Goal: Complete application form: Complete application form

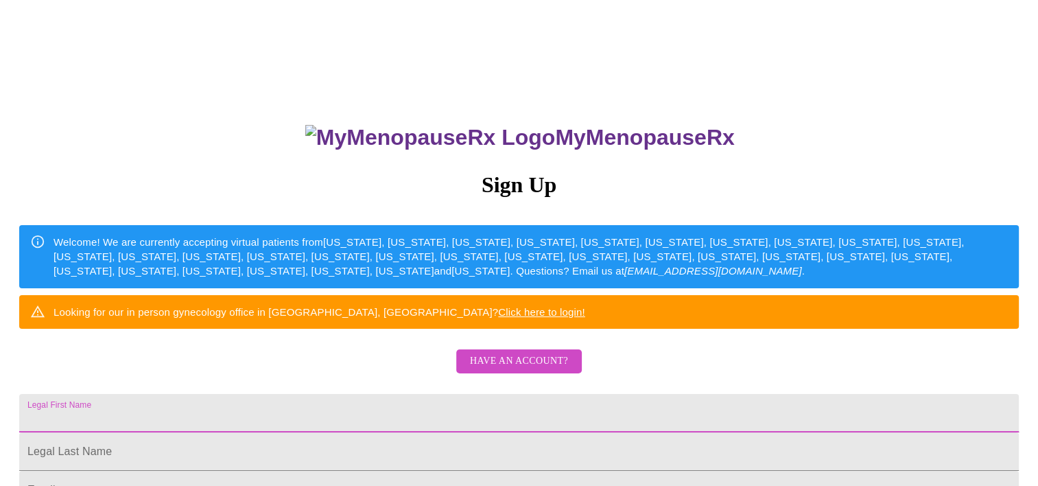
click at [486, 432] on input "Legal First Name" at bounding box center [519, 413] width 1000 height 38
click at [909, 247] on div "MyMenopauseRx Sign Up Welcome! We are currently accepting virtual patients from…" at bounding box center [518, 296] width 1027 height 583
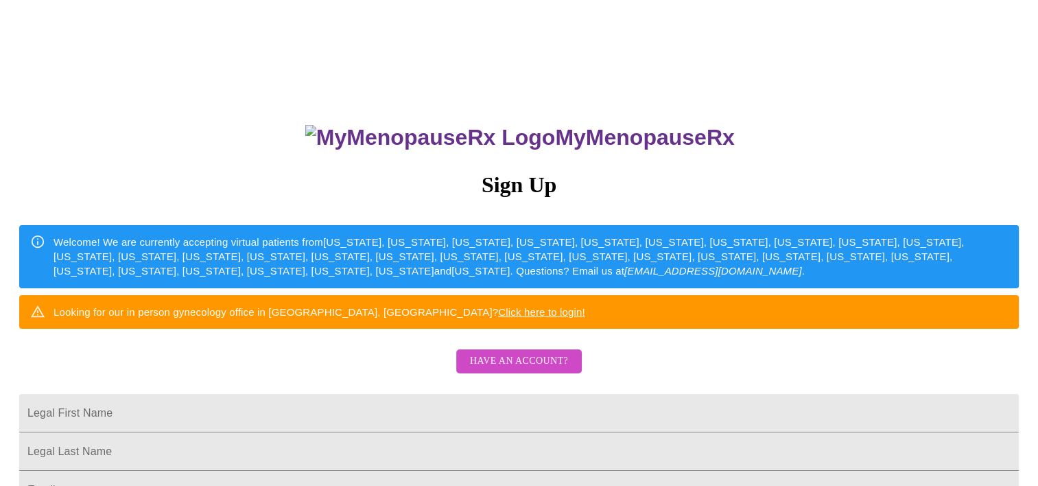
click at [552, 370] on span "Have an account?" at bounding box center [519, 361] width 98 height 17
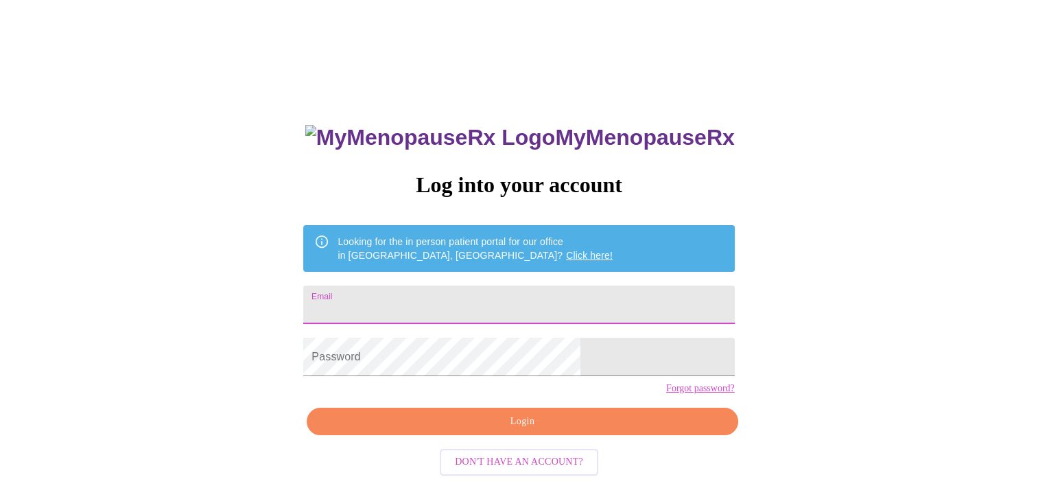
click at [497, 304] on input "Email" at bounding box center [518, 304] width 431 height 38
type input "[EMAIL_ADDRESS][DOMAIN_NAME]"
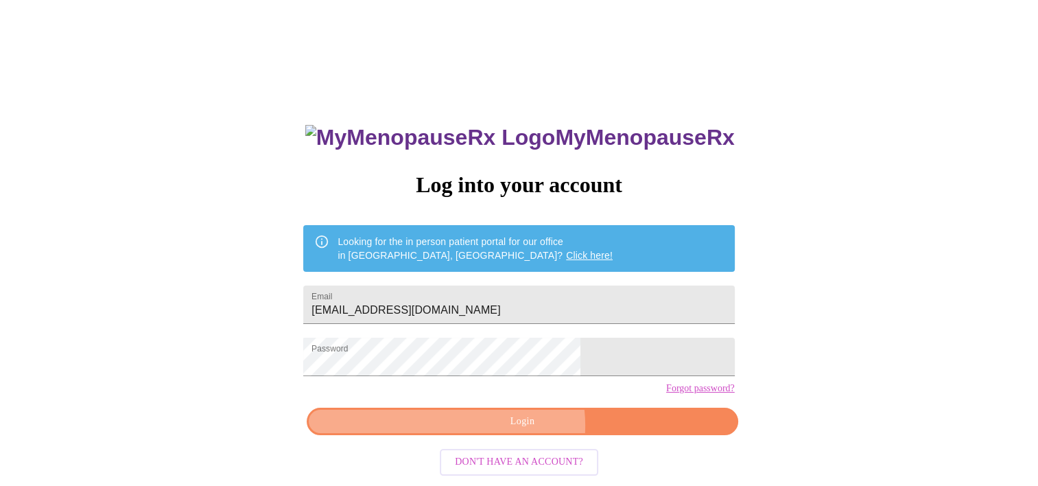
click at [523, 430] on span "Login" at bounding box center [522, 421] width 399 height 17
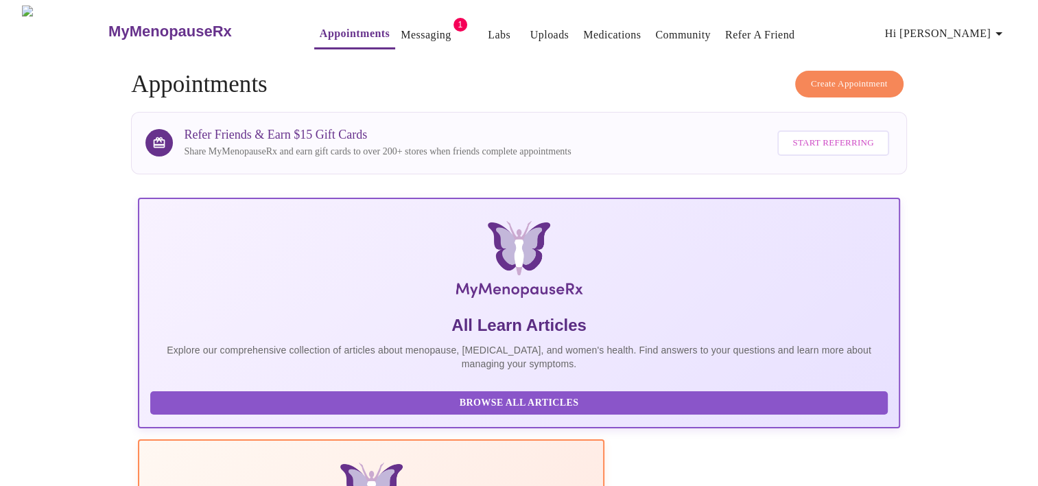
click at [401, 28] on link "Messaging" at bounding box center [426, 34] width 50 height 19
click at [320, 25] on link "Appointments" at bounding box center [355, 33] width 70 height 19
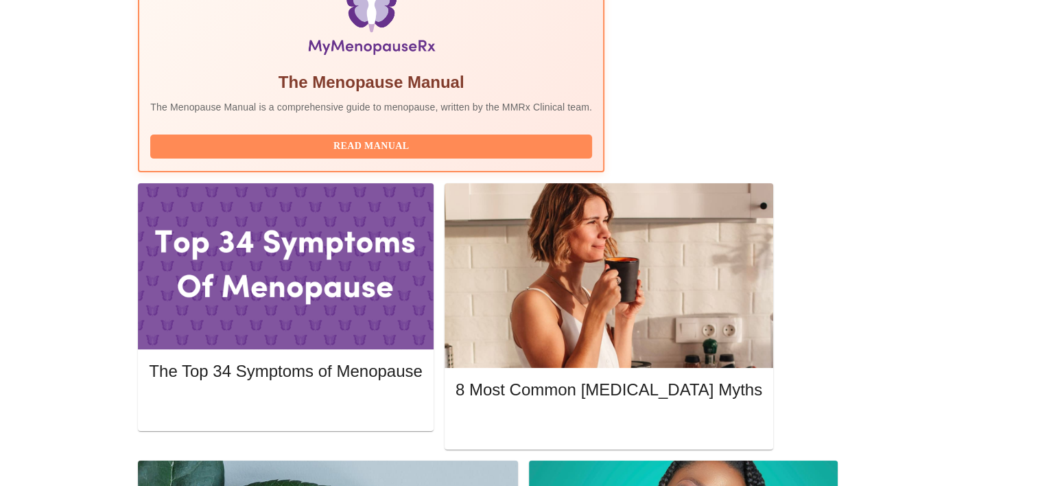
scroll to position [532, 0]
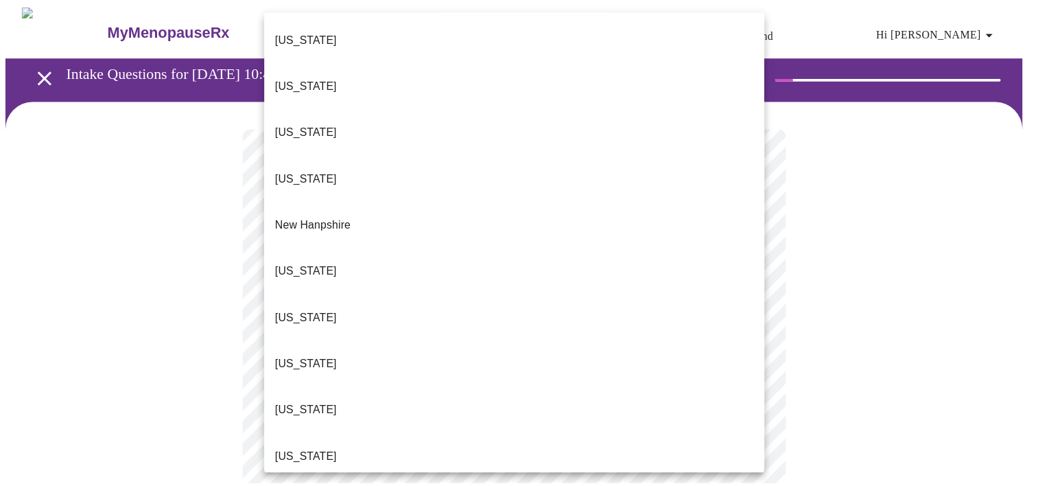
scroll to position [1125, 0]
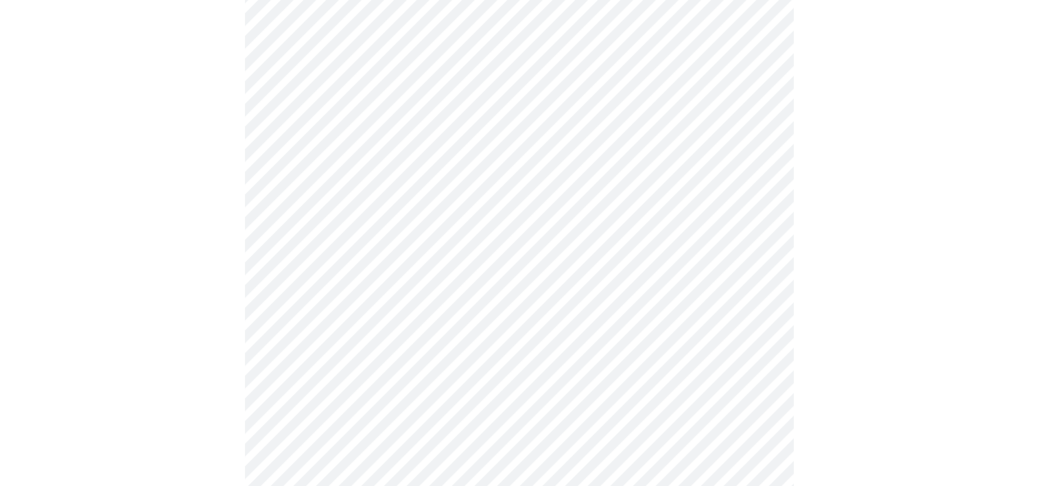
scroll to position [246, 0]
click at [711, 148] on body "MyMenopauseRx Appointments Messaging Labs Uploads Medications Community Refer a…" at bounding box center [518, 381] width 1027 height 1244
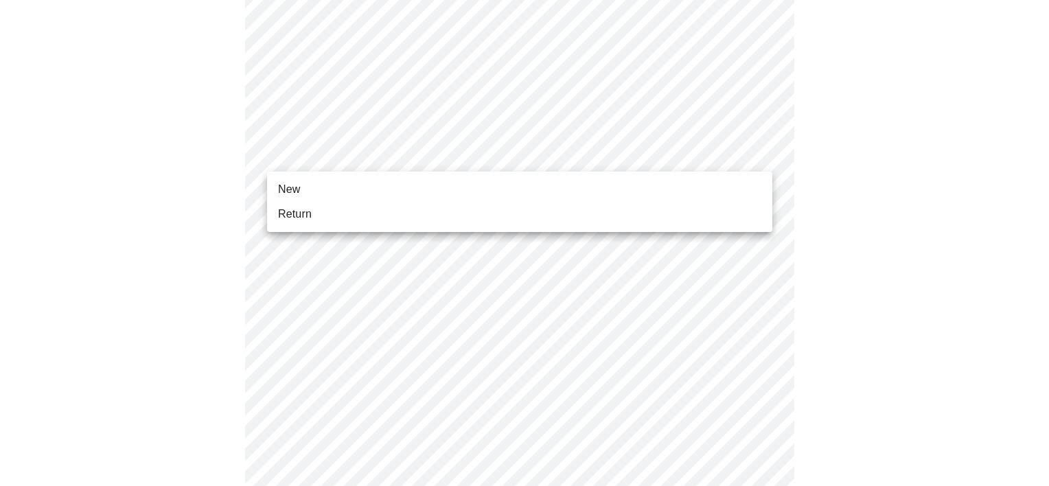
click at [459, 213] on li "Return" at bounding box center [519, 214] width 505 height 25
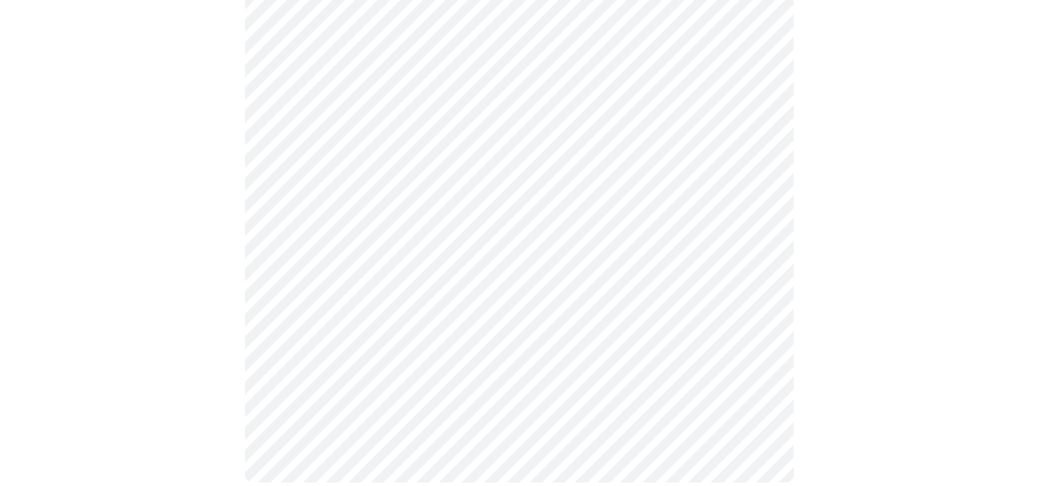
scroll to position [0, 0]
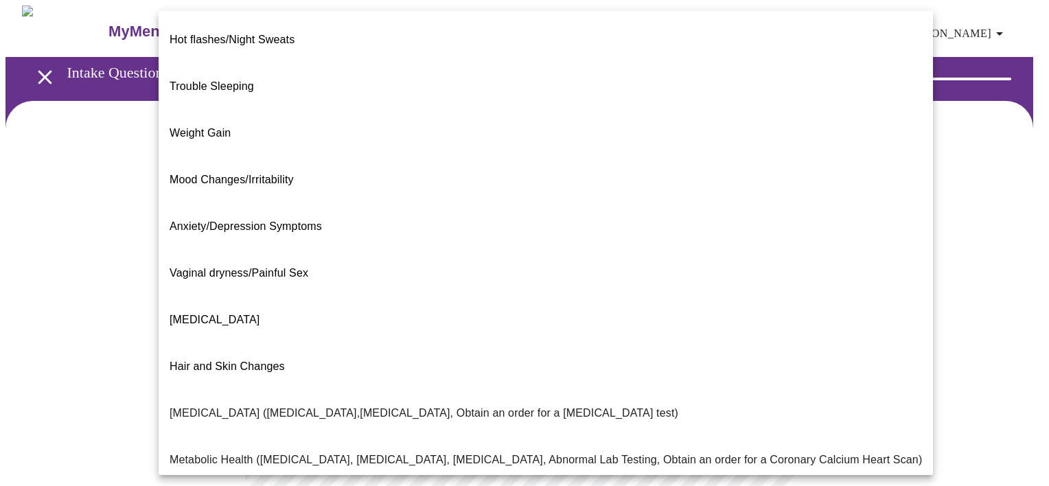
click at [678, 290] on body "MyMenopauseRx Appointments Messaging Labs Uploads Medications Community Refer a…" at bounding box center [524, 417] width 1038 height 824
click at [478, 110] on li "Weight Gain" at bounding box center [546, 133] width 774 height 47
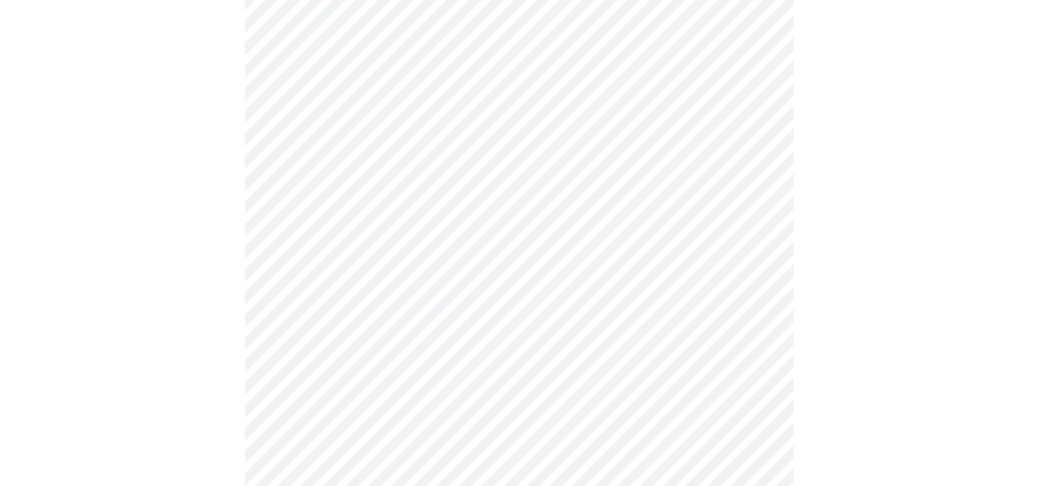
scroll to position [165, 0]
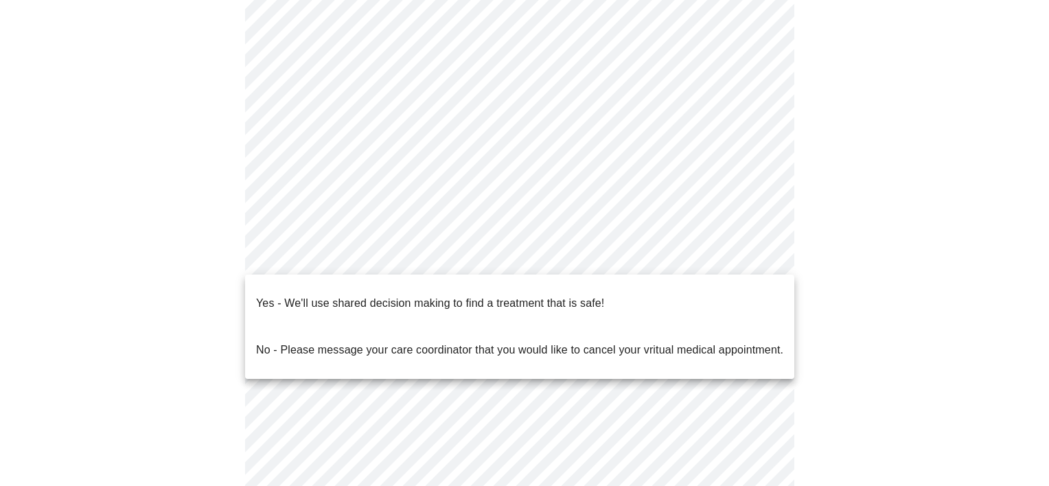
click at [634, 261] on body "MyMenopauseRx Appointments Messaging Labs Uploads Medications Community Refer a…" at bounding box center [524, 249] width 1038 height 816
click at [585, 299] on p "Yes - We'll use shared decision making to find a treatment that is safe!" at bounding box center [430, 303] width 348 height 16
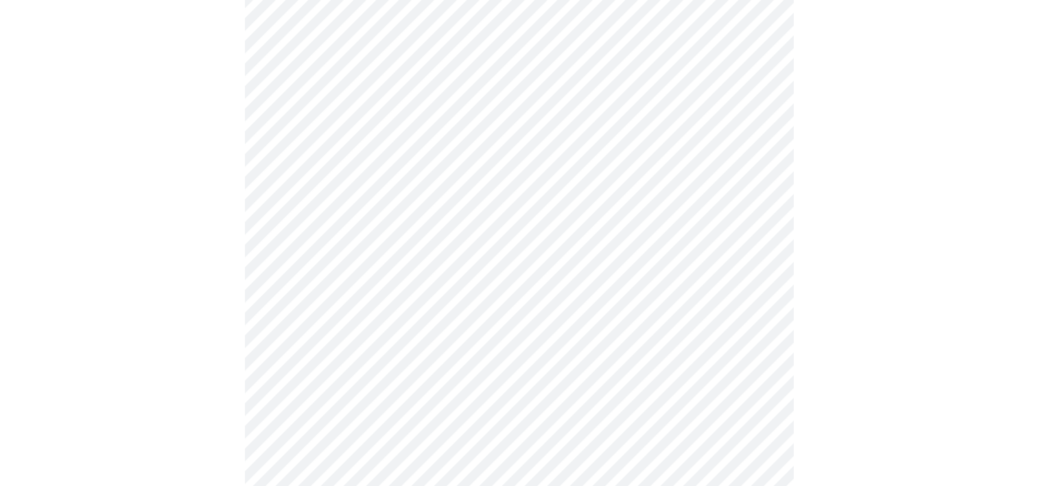
scroll to position [0, 0]
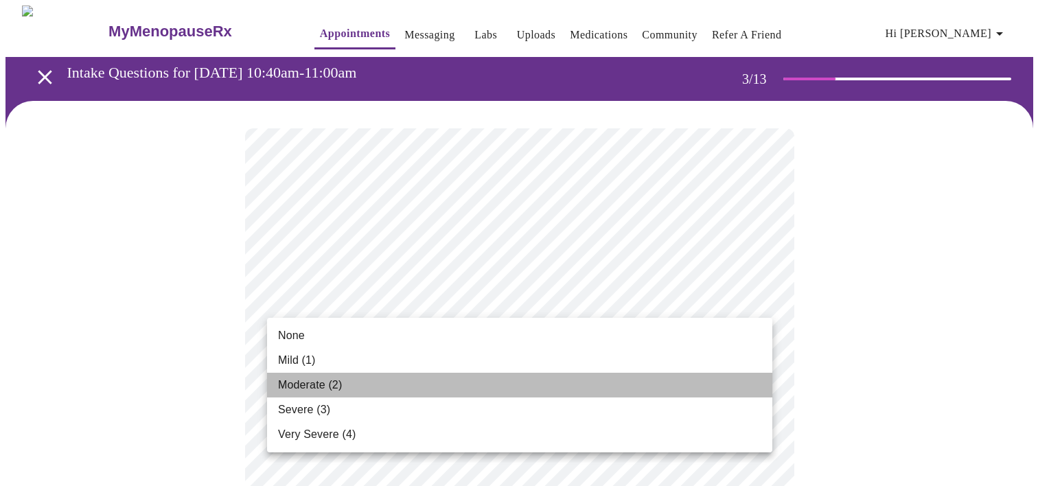
click at [477, 382] on li "Moderate (2)" at bounding box center [519, 385] width 505 height 25
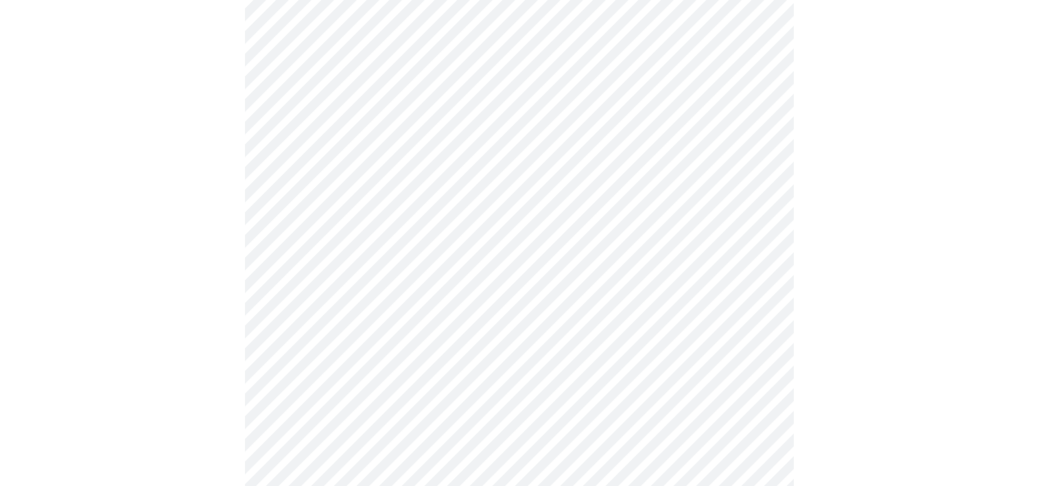
scroll to position [238, 0]
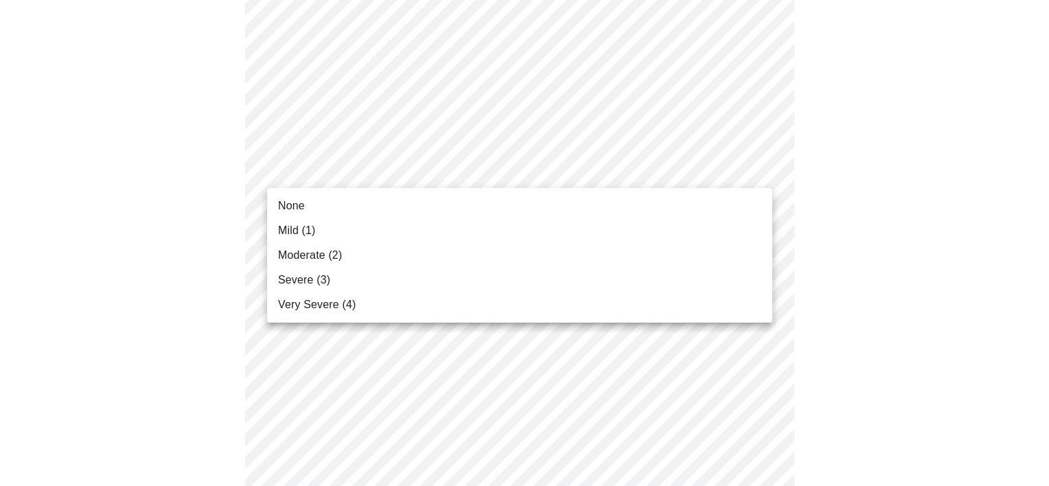
click at [542, 230] on li "Mild (1)" at bounding box center [519, 230] width 505 height 25
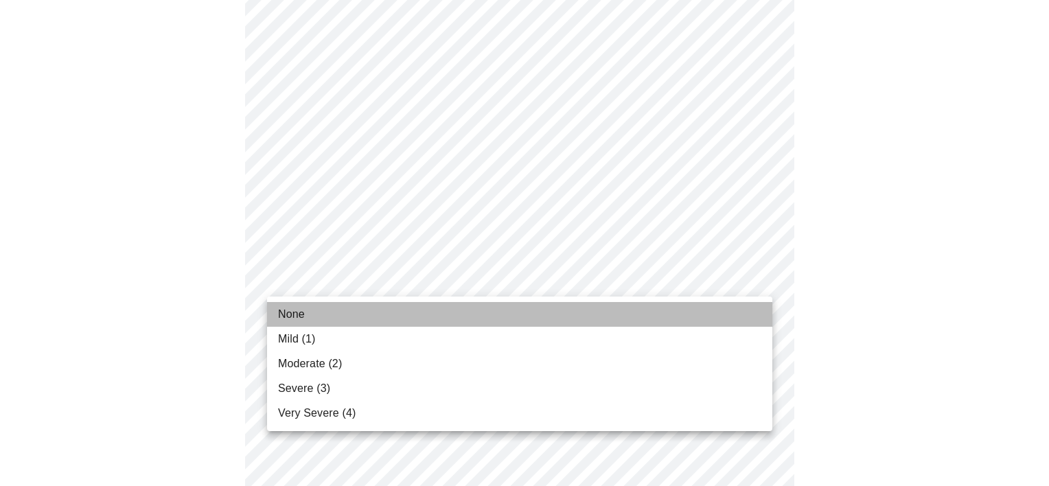
click at [494, 309] on li "None" at bounding box center [519, 314] width 505 height 25
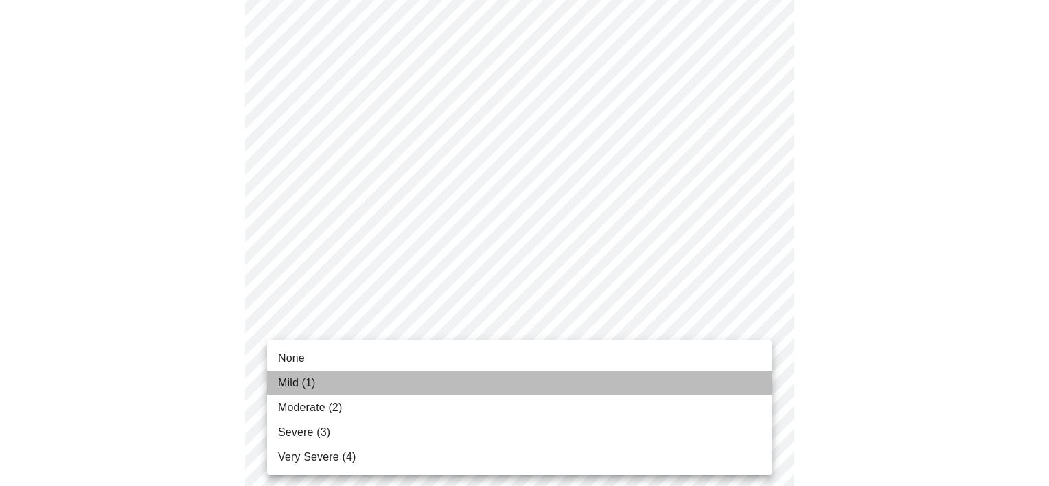
click at [499, 387] on li "Mild (1)" at bounding box center [519, 383] width 505 height 25
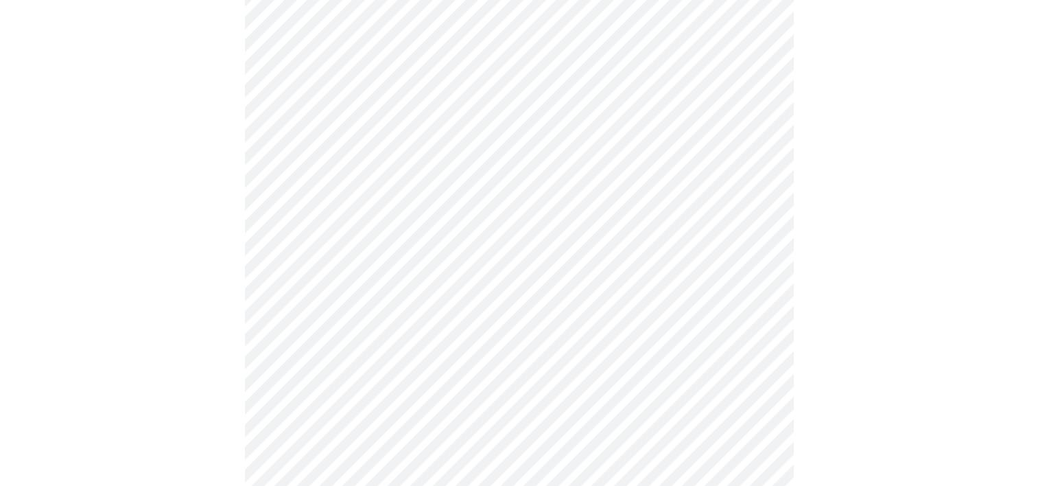
scroll to position [555, 0]
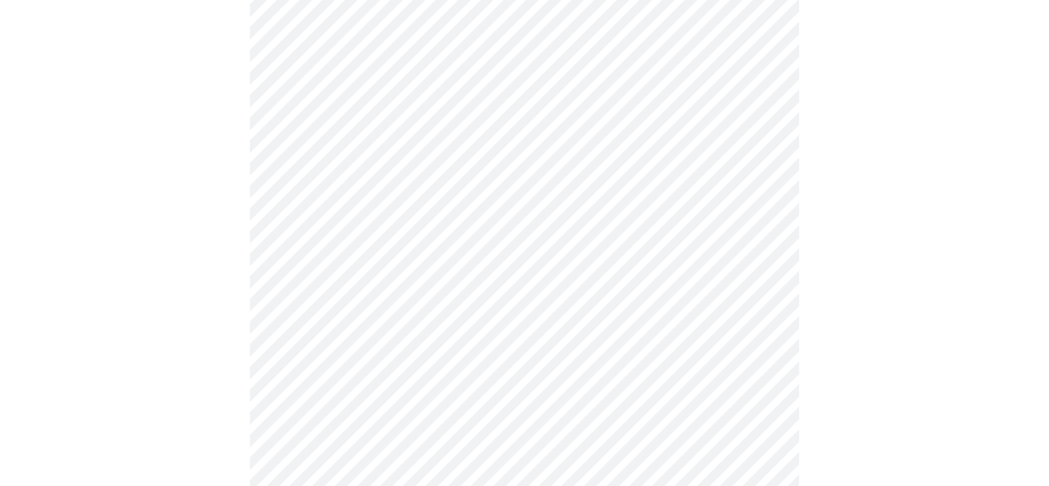
click at [714, 160] on body "MyMenopauseRx Appointments Messaging Labs Uploads Medications Community Refer a…" at bounding box center [524, 325] width 1038 height 1748
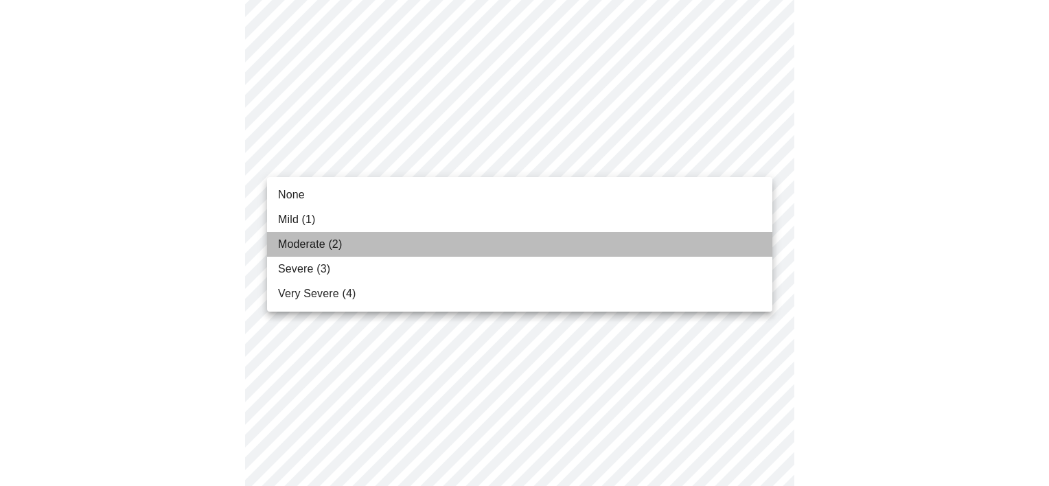
click at [519, 244] on li "Moderate (2)" at bounding box center [519, 244] width 505 height 25
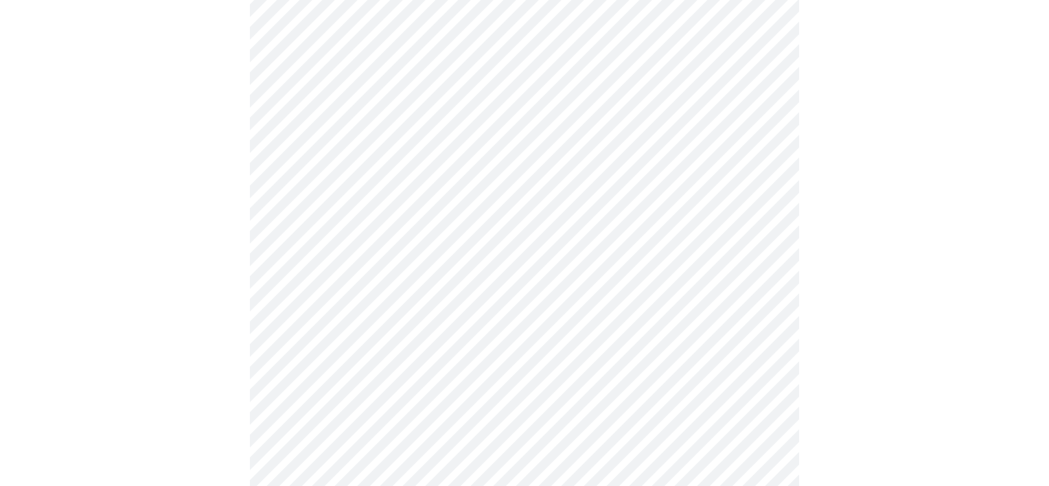
click at [579, 256] on body "MyMenopauseRx Appointments Messaging Labs Uploads Medications Community Refer a…" at bounding box center [524, 315] width 1038 height 1729
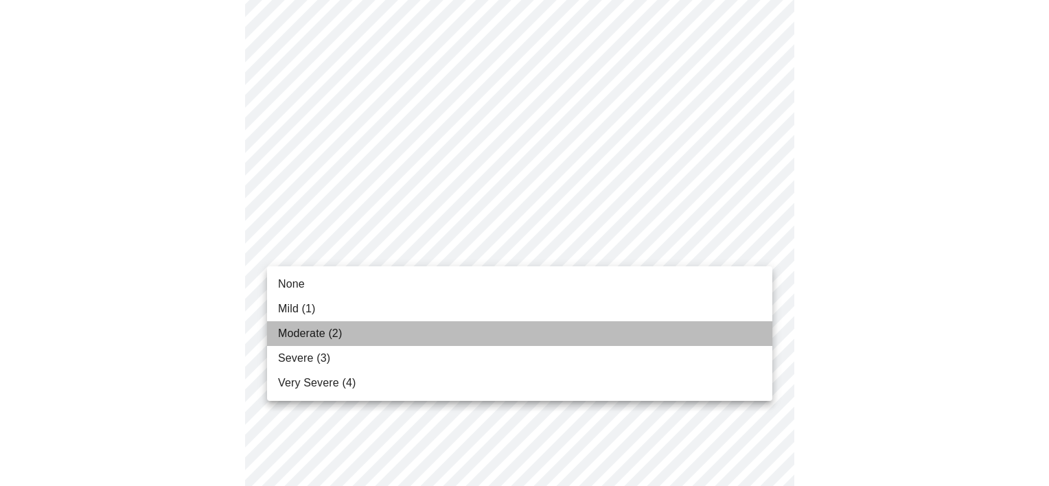
click at [478, 342] on li "Moderate (2)" at bounding box center [519, 333] width 505 height 25
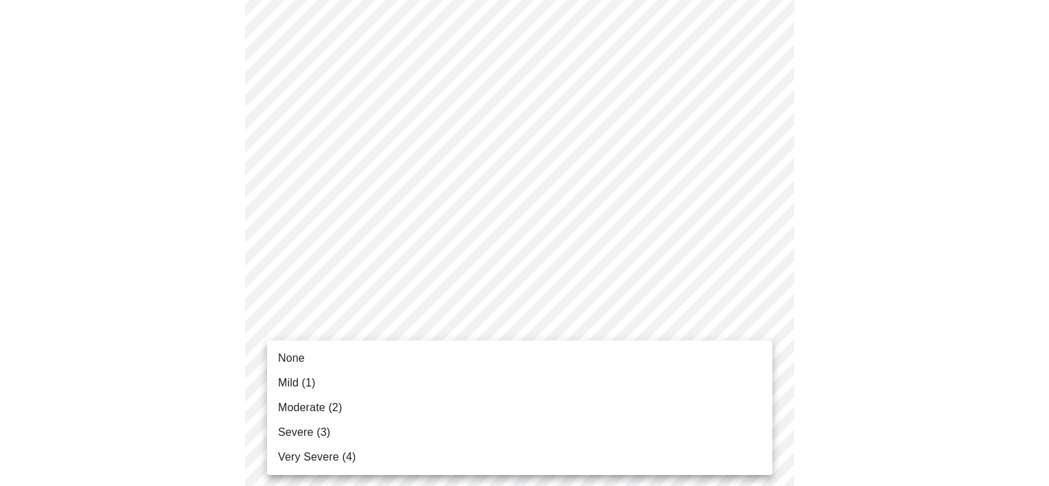
click at [582, 366] on body "MyMenopauseRx Appointments Messaging Labs Uploads Medications Community Refer a…" at bounding box center [524, 305] width 1038 height 1709
click at [541, 411] on li "Moderate (2)" at bounding box center [519, 407] width 505 height 25
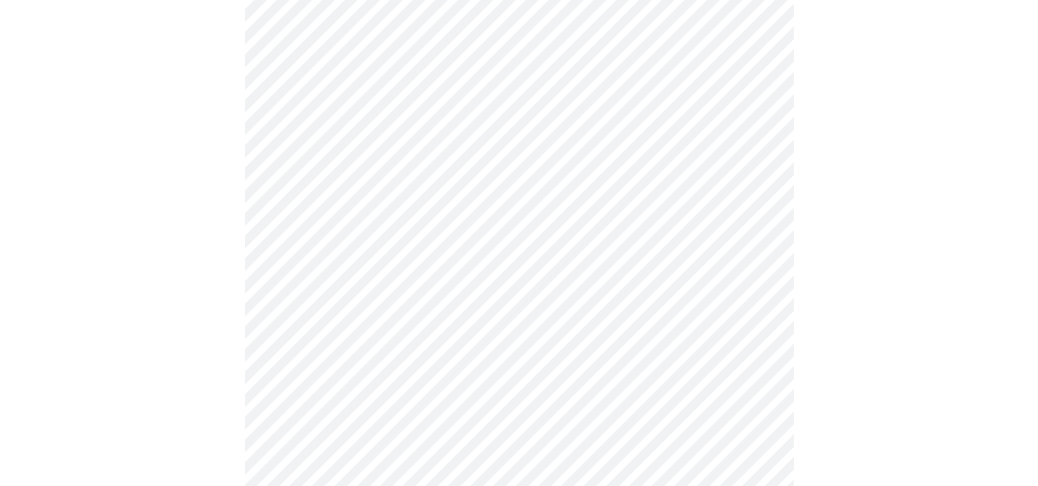
scroll to position [768, 0]
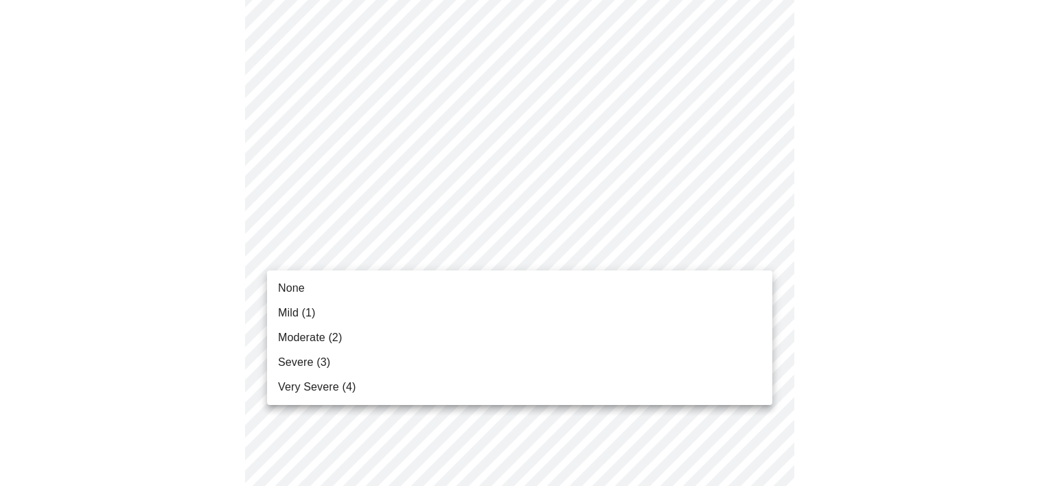
click at [675, 260] on body "MyMenopauseRx Appointments Messaging Labs Uploads Medications Community Refer a…" at bounding box center [524, 83] width 1038 height 1690
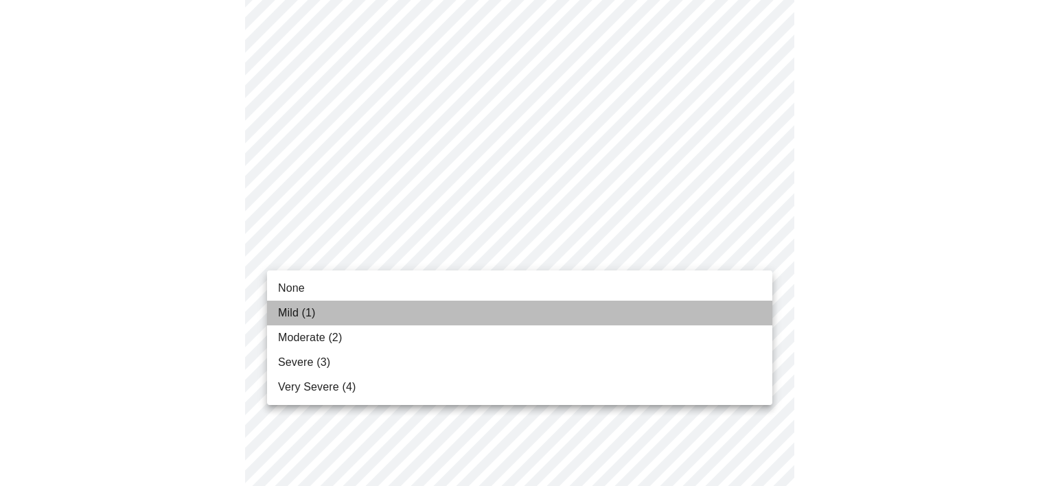
click at [644, 314] on li "Mild (1)" at bounding box center [519, 313] width 505 height 25
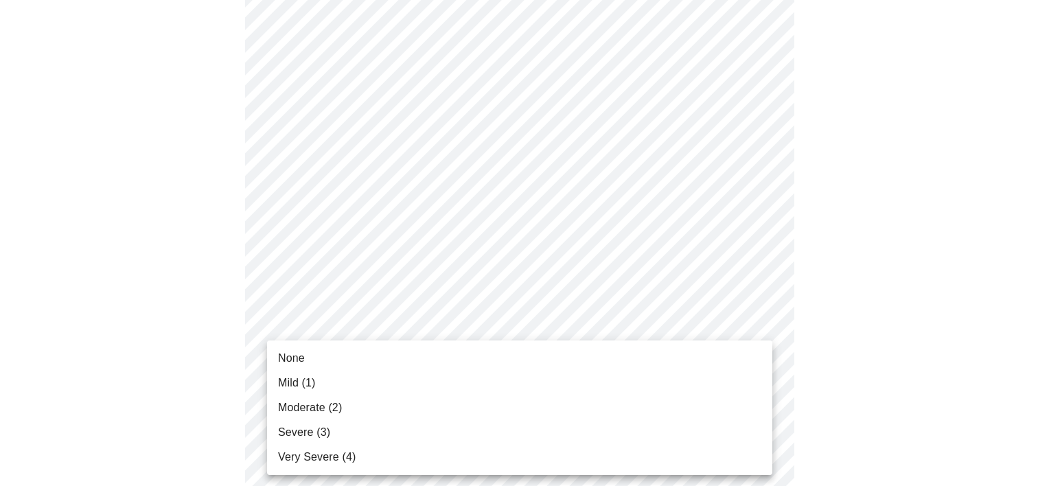
click at [670, 371] on body "MyMenopauseRx Appointments Messaging Labs Uploads Medications Community Refer a…" at bounding box center [524, 73] width 1038 height 1671
click at [643, 364] on li "None" at bounding box center [519, 358] width 505 height 25
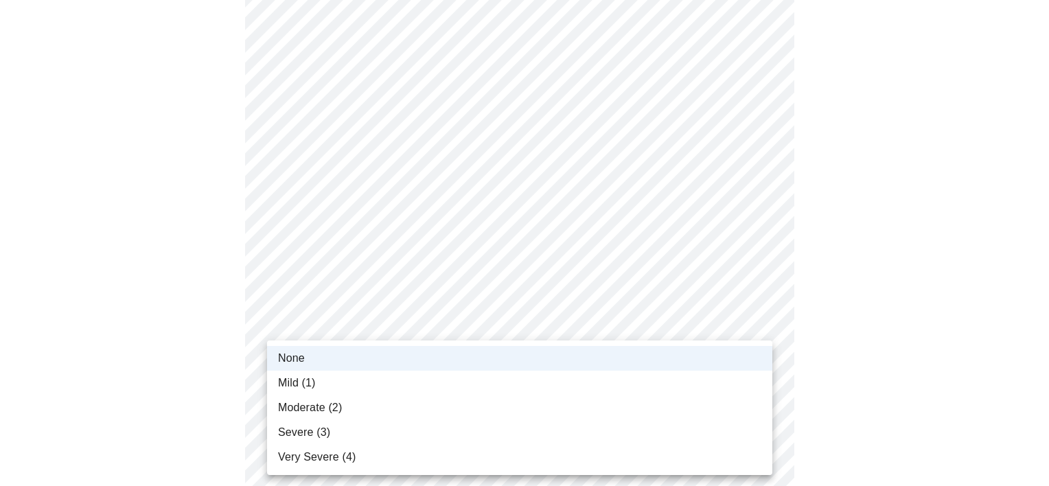
click at [650, 373] on body "MyMenopauseRx Appointments Messaging Labs Uploads Medications Community Refer a…" at bounding box center [524, 64] width 1038 height 1652
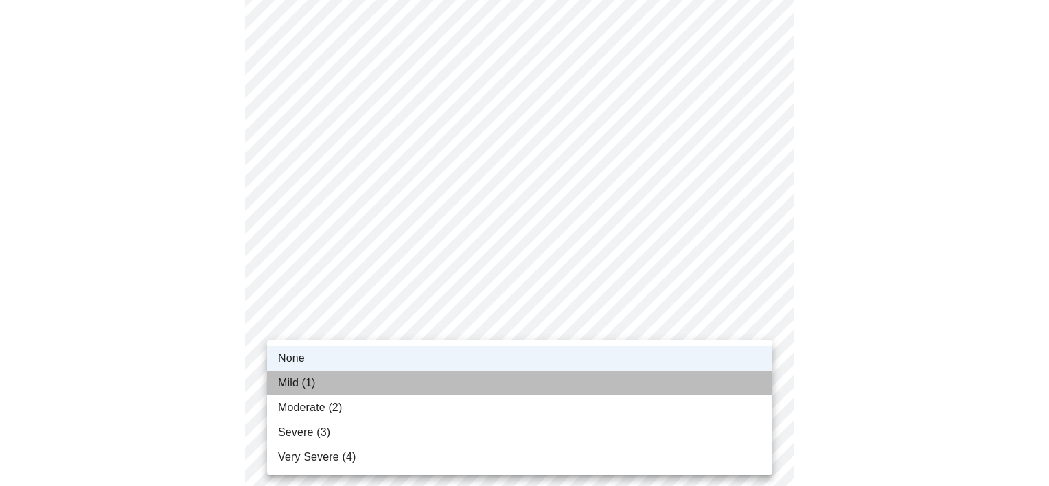
click at [548, 387] on li "Mild (1)" at bounding box center [519, 383] width 505 height 25
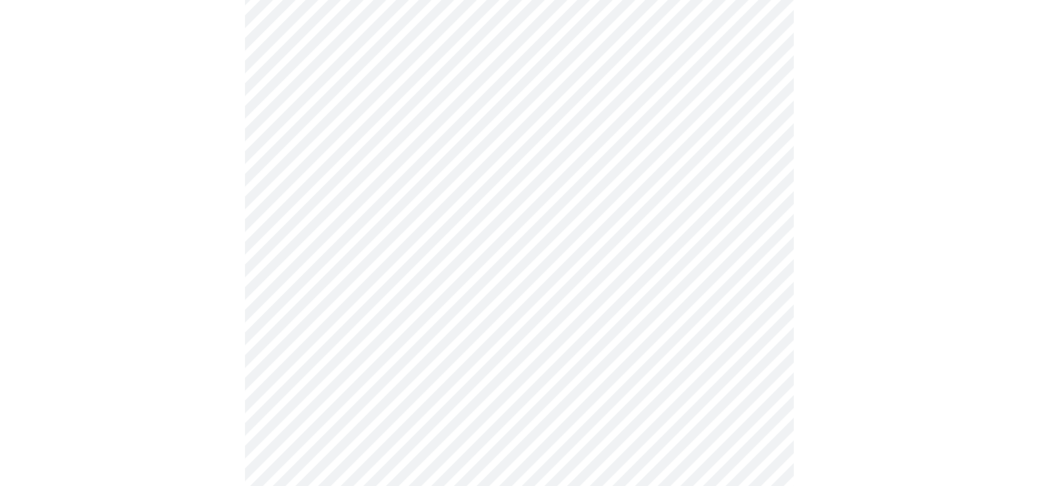
scroll to position [997, 0]
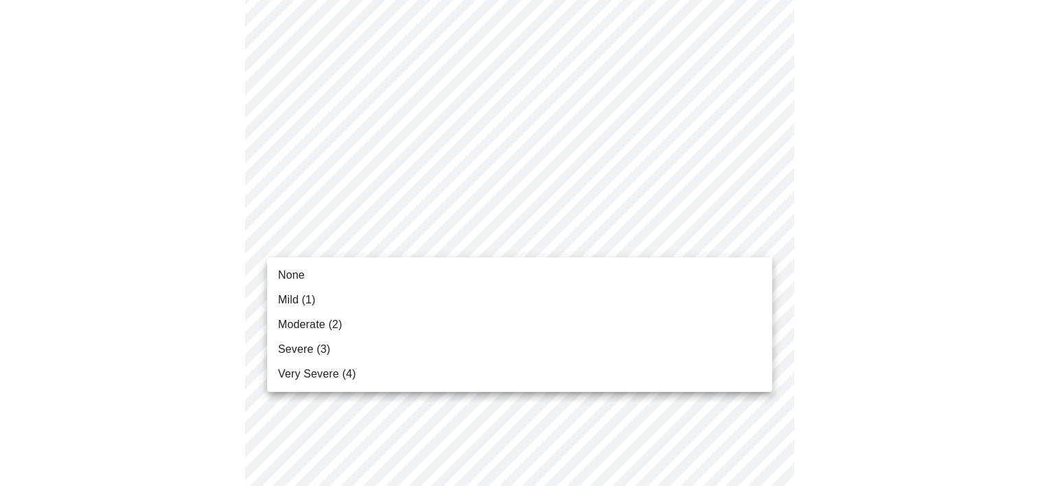
click at [587, 291] on li "Mild (1)" at bounding box center [519, 300] width 505 height 25
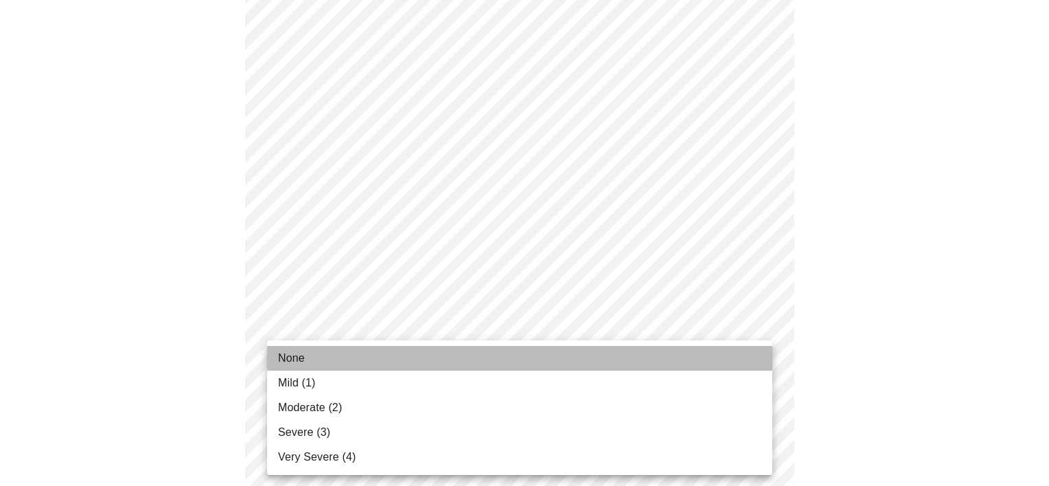
click at [590, 352] on li "None" at bounding box center [519, 358] width 505 height 25
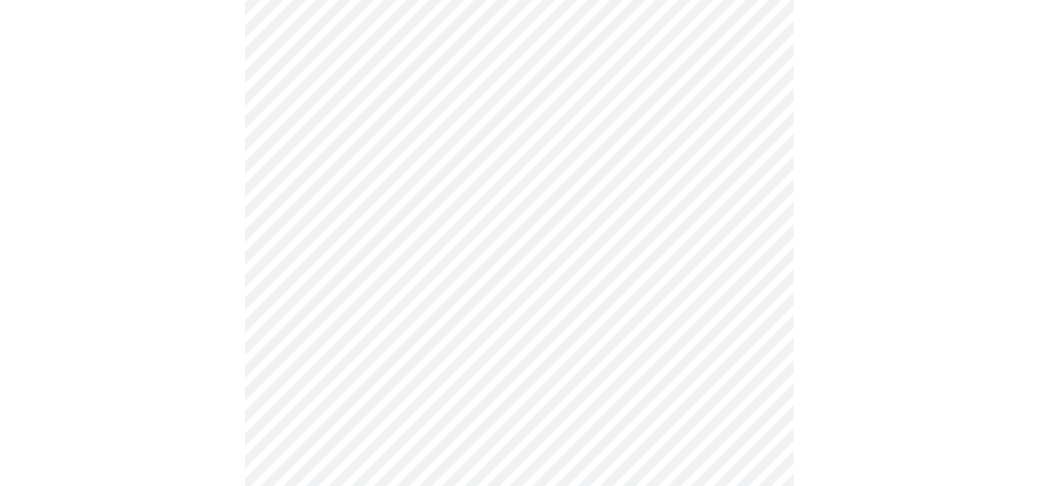
scroll to position [537, 0]
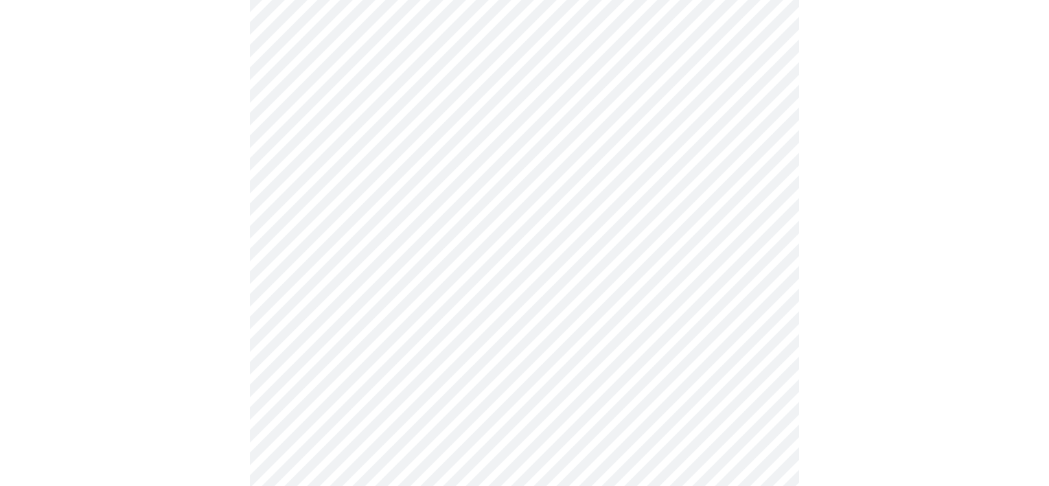
click at [647, 313] on body "MyMenopauseRx Appointments Messaging Labs Uploads Medications Community Refer a…" at bounding box center [524, 145] width 1038 height 1353
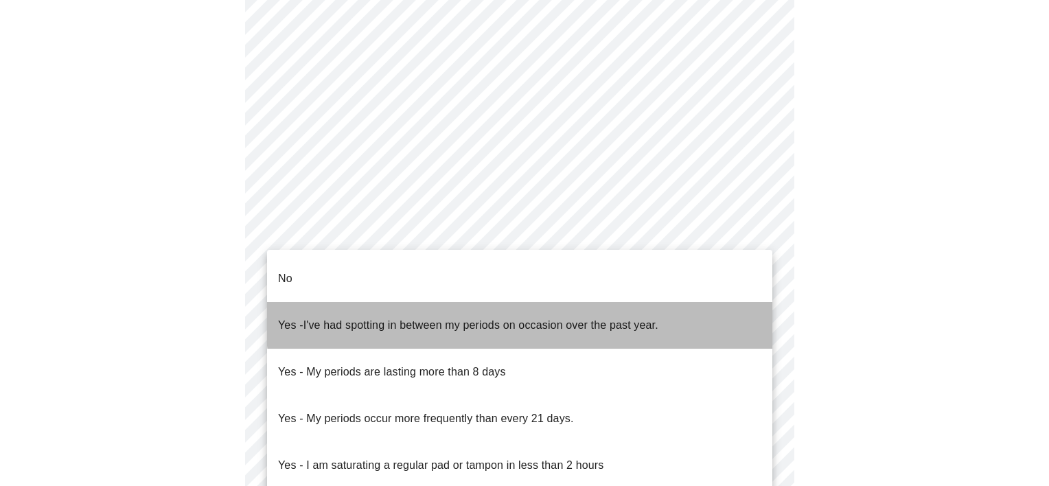
click at [596, 319] on span "I've had spotting in between my periods on occasion over the past year." at bounding box center [480, 325] width 355 height 12
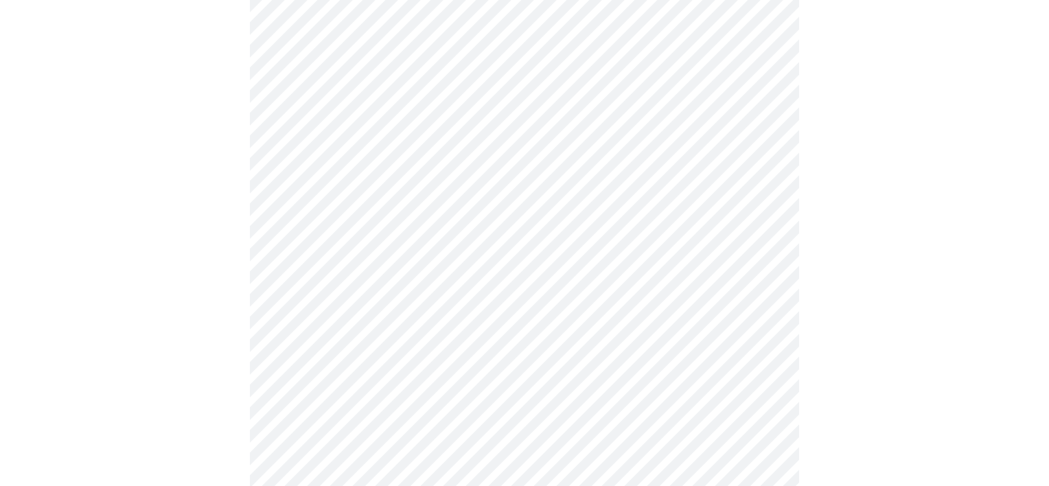
click at [720, 395] on body "MyMenopauseRx Appointments Messaging Labs Uploads Medications Community Refer a…" at bounding box center [524, 141] width 1038 height 1345
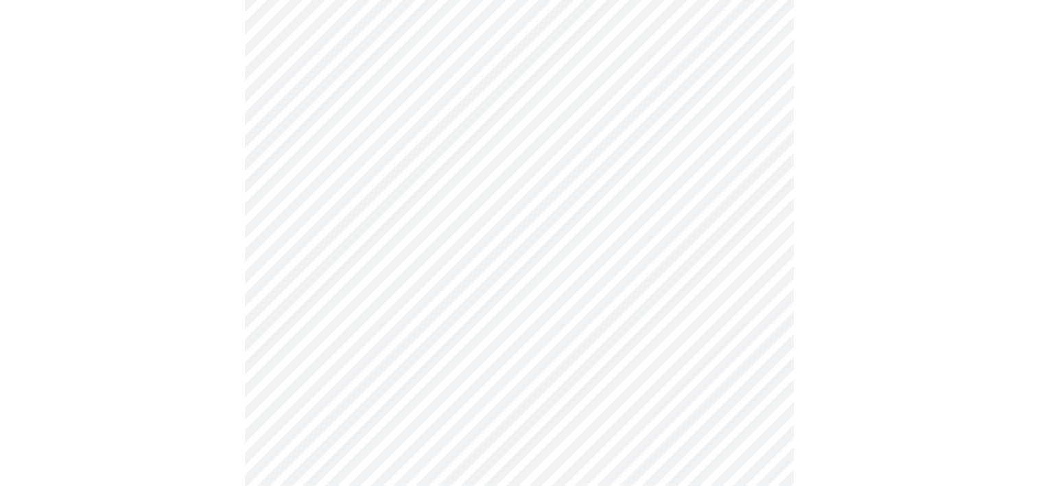
click at [864, 357] on div at bounding box center [518, 184] width 1027 height 1241
click at [712, 404] on body "MyMenopauseRx Appointments Messaging Labs Uploads Medications Community Refer a…" at bounding box center [518, 137] width 1027 height 1337
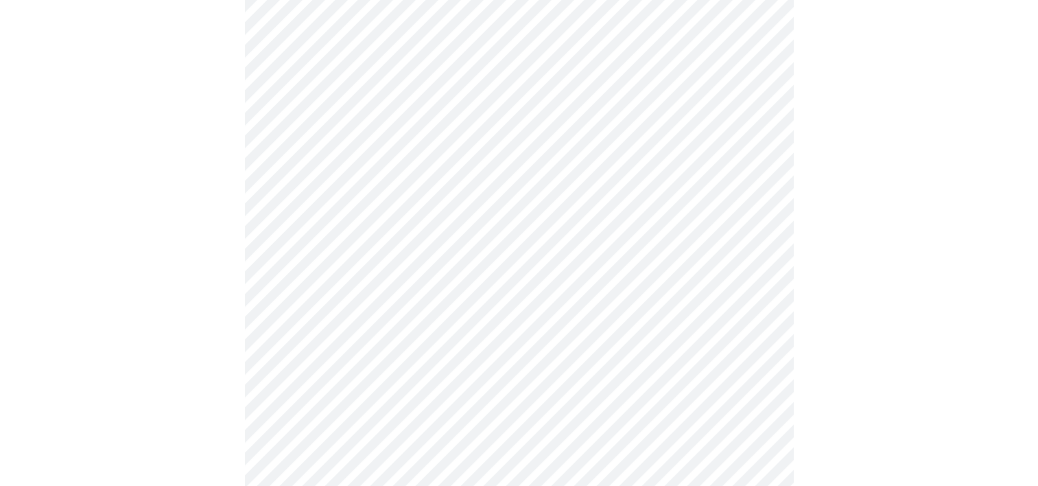
click at [834, 372] on div at bounding box center [518, 184] width 1027 height 1241
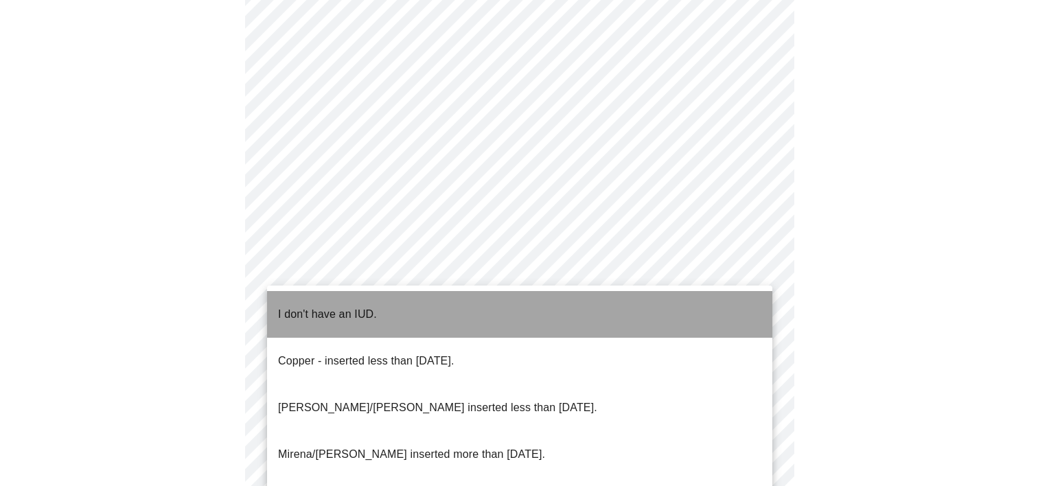
click at [525, 316] on li "I don't have an IUD." at bounding box center [519, 314] width 505 height 47
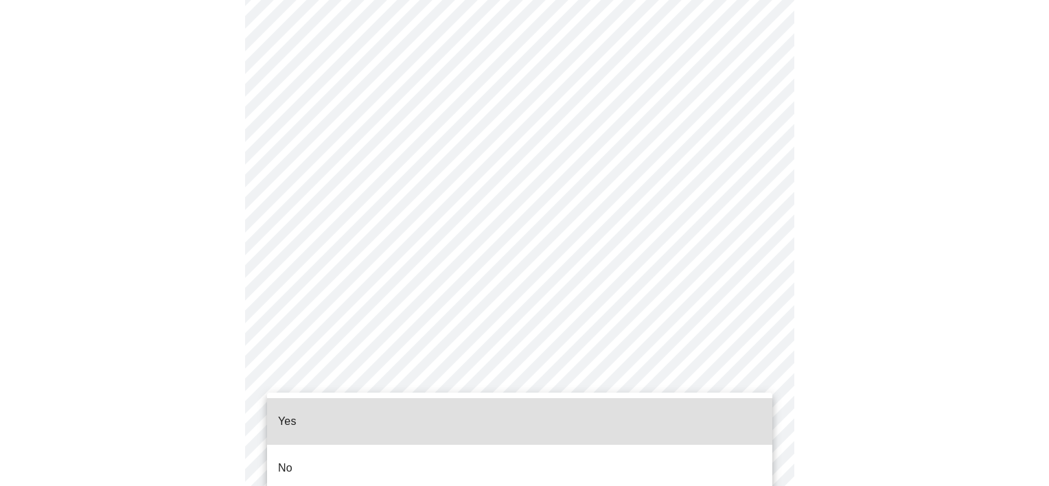
click at [420, 456] on li "No" at bounding box center [519, 468] width 505 height 47
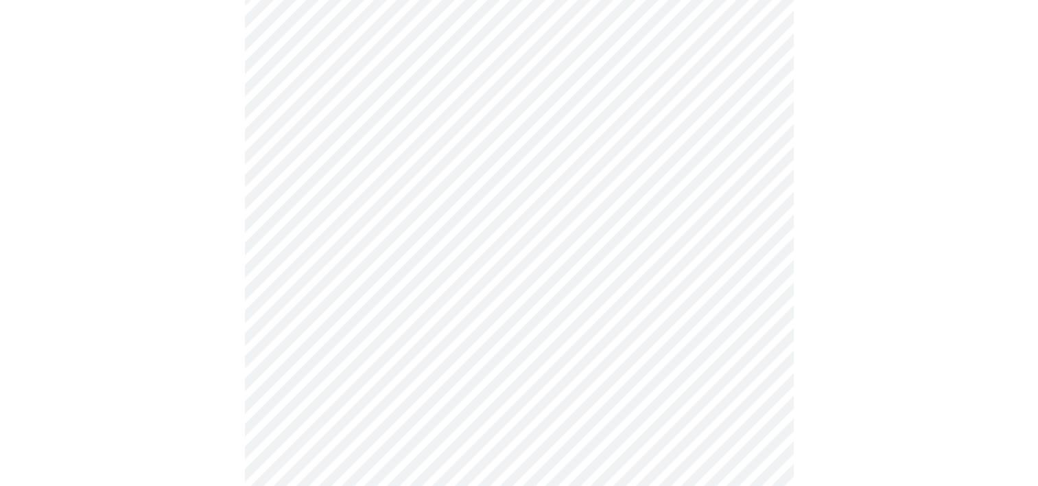
click at [892, 366] on div at bounding box center [518, 12] width 1027 height 1225
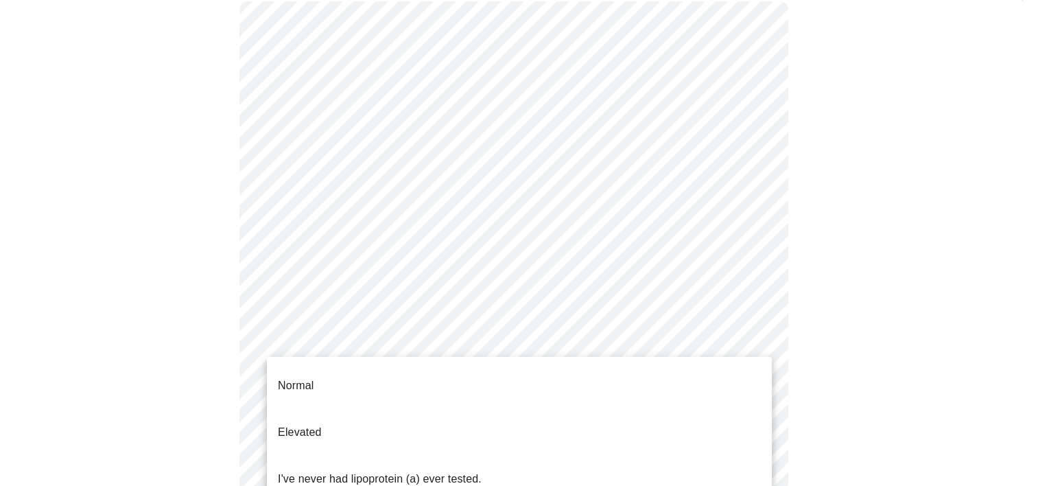
click at [736, 349] on body "MyMenopauseRx Appointments Messaging Labs Uploads Medications Community Refer a…" at bounding box center [518, 386] width 1027 height 1014
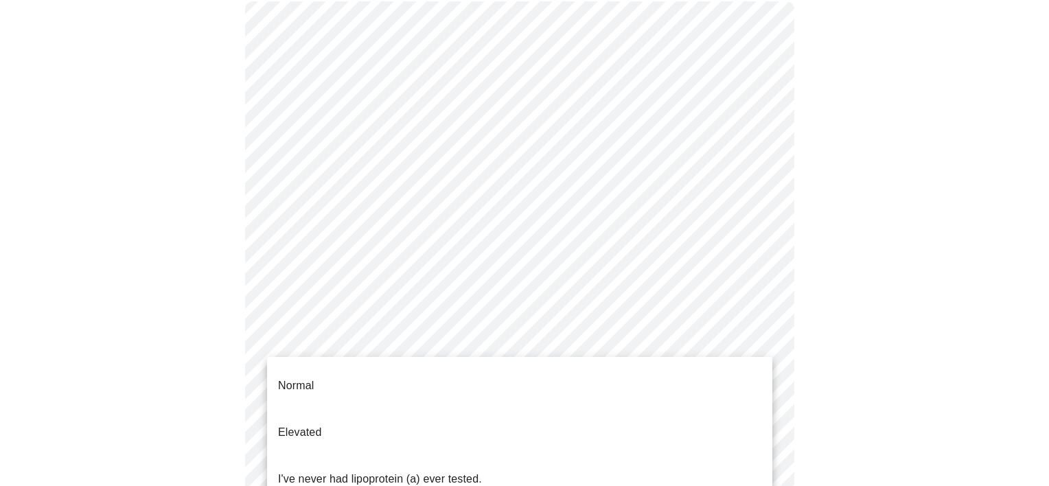
click at [736, 349] on div at bounding box center [524, 243] width 1049 height 486
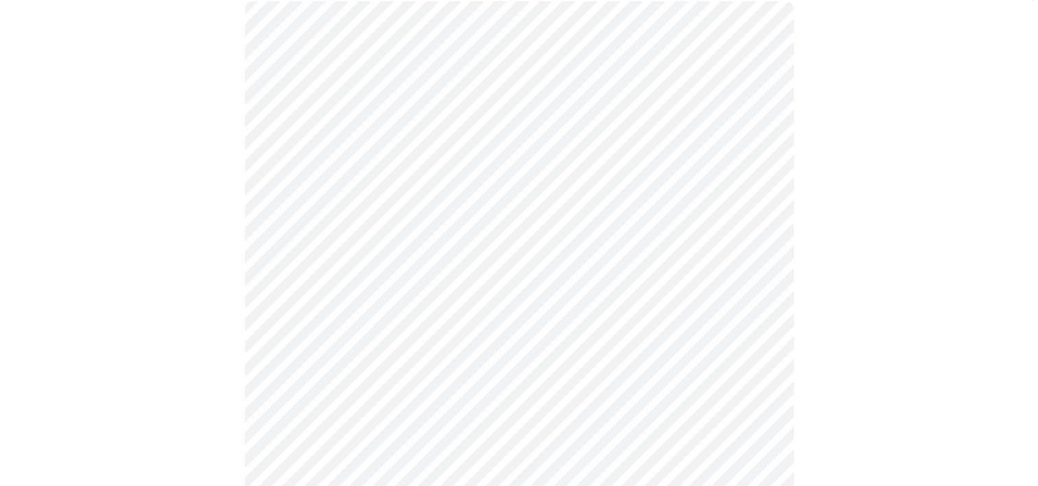
click at [736, 349] on body "MyMenopauseRx Appointments Messaging Labs Uploads Medications Community Refer a…" at bounding box center [518, 386] width 1027 height 1014
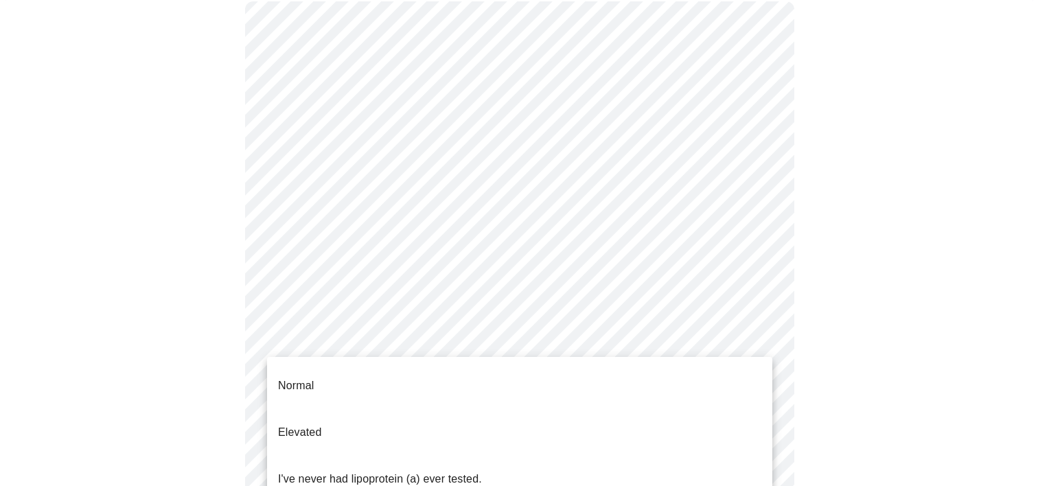
click at [465, 460] on span "I've never had lipoprotein (a) ever tested." at bounding box center [380, 479] width 204 height 38
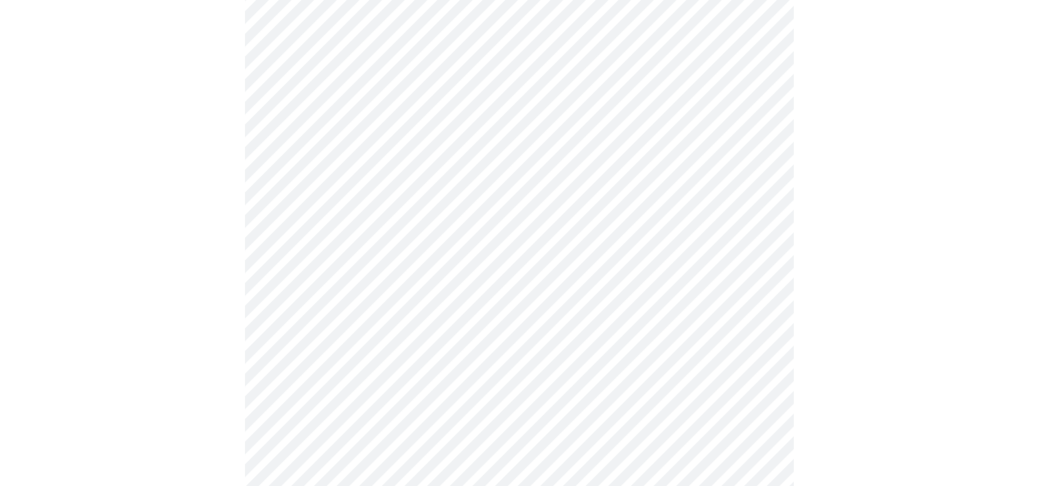
scroll to position [0, 0]
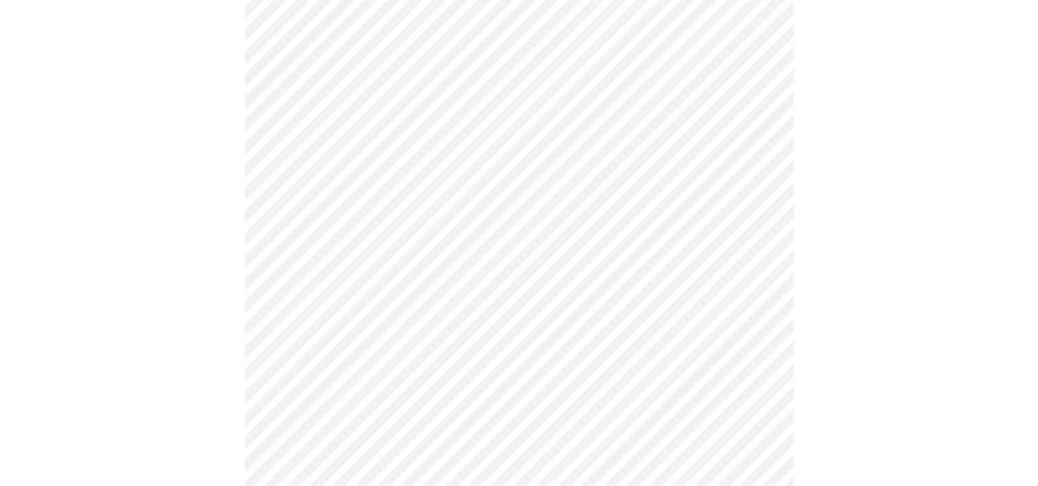
scroll to position [3459, 0]
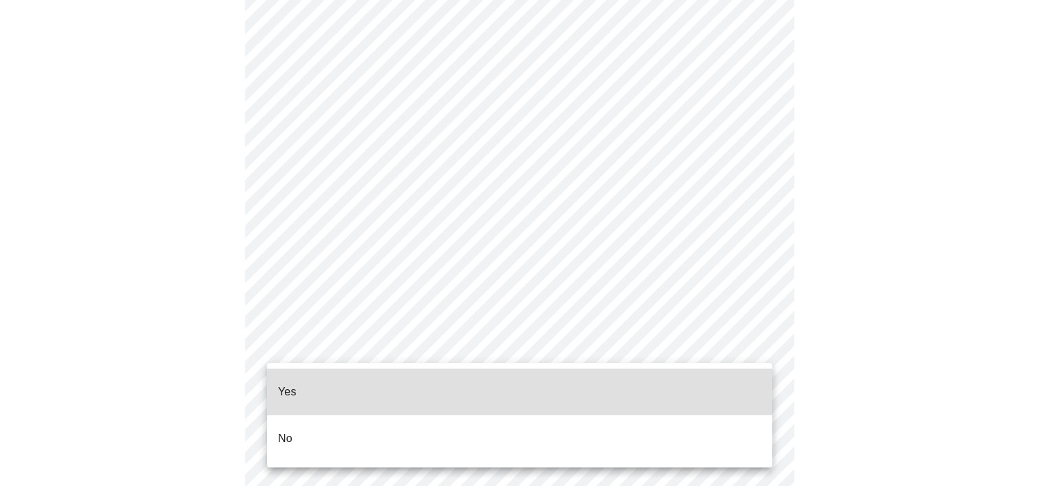
click at [329, 415] on li "No" at bounding box center [519, 438] width 505 height 47
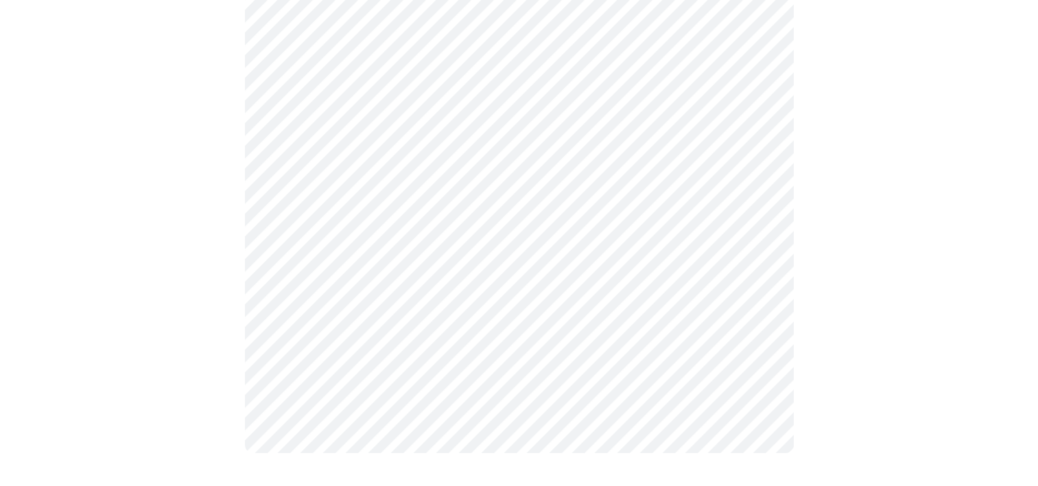
scroll to position [0, 0]
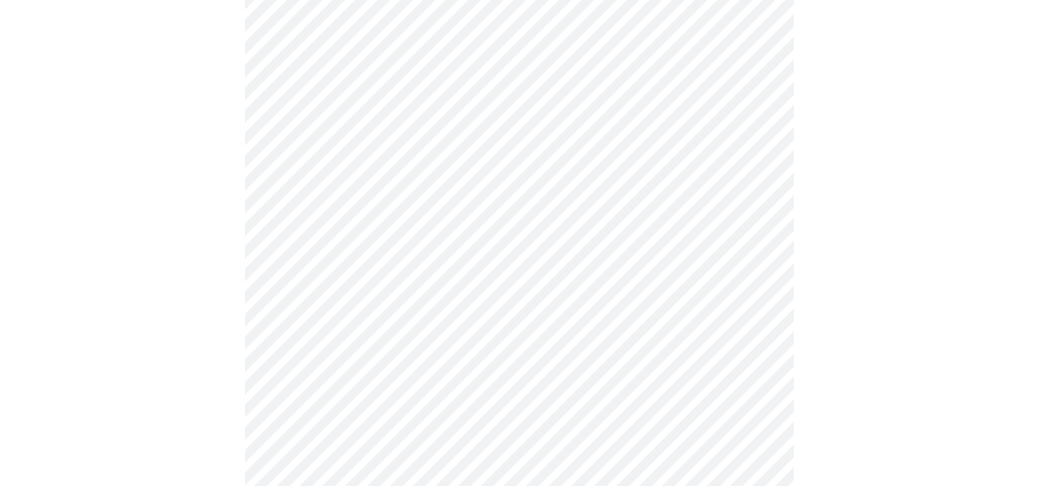
scroll to position [384, 0]
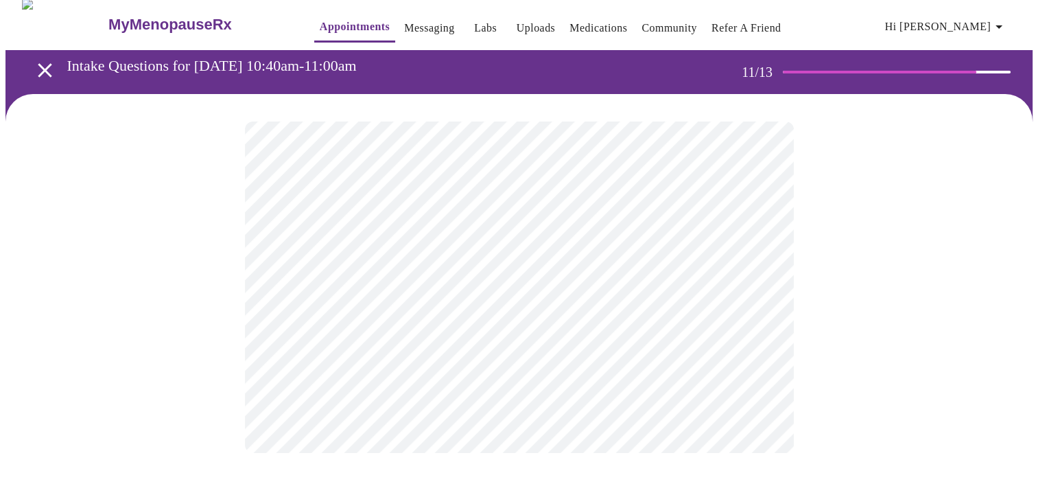
scroll to position [0, 0]
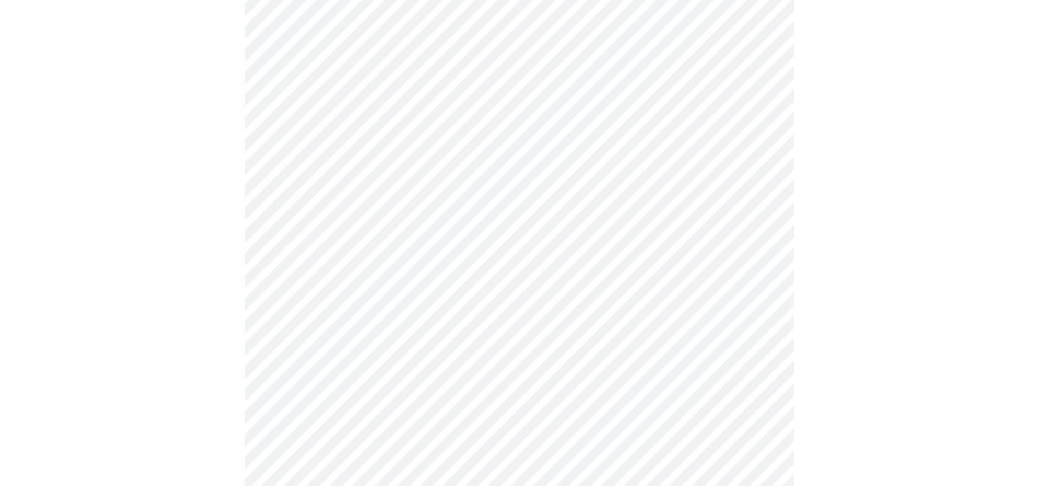
scroll to position [329, 0]
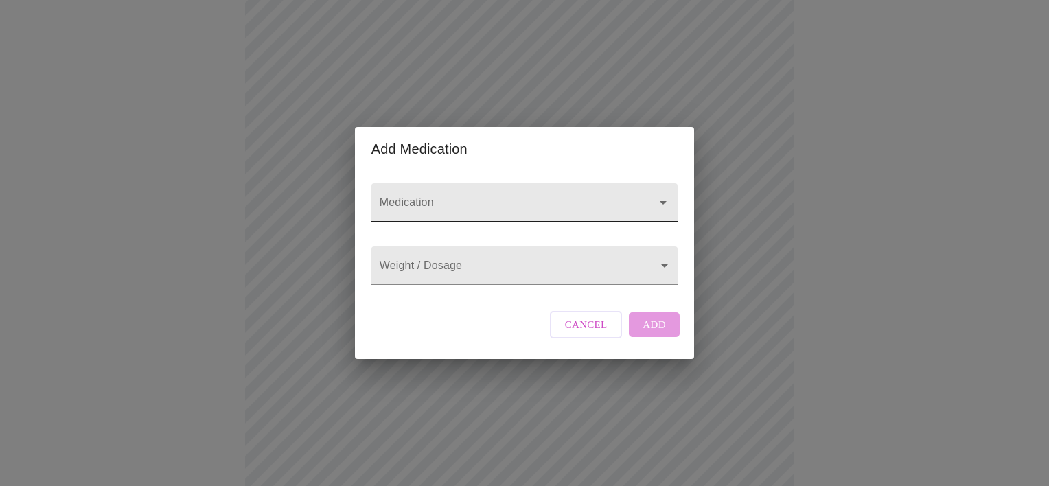
click at [462, 200] on input "Medication" at bounding box center [505, 208] width 256 height 25
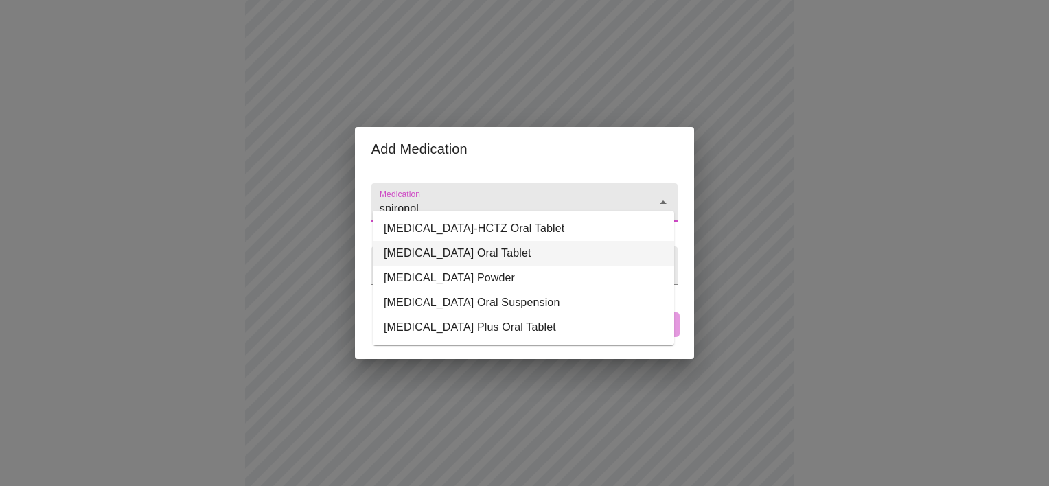
click at [481, 250] on li "[MEDICAL_DATA] Oral Tablet" at bounding box center [523, 253] width 301 height 25
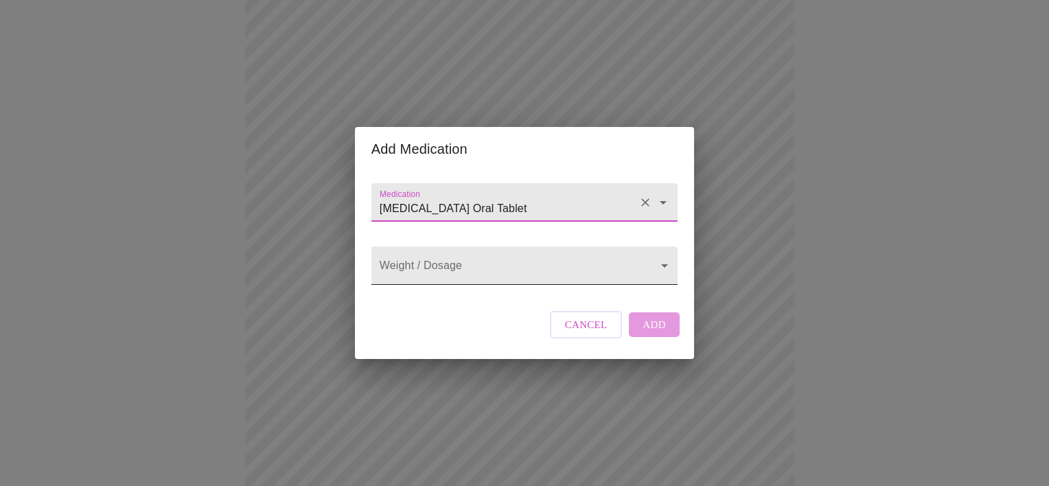
type input "[MEDICAL_DATA] Oral Tablet"
click at [467, 263] on body "MyMenopauseRx Appointments Messaging Labs Uploads Medications Community Refer a…" at bounding box center [524, 354] width 1038 height 1357
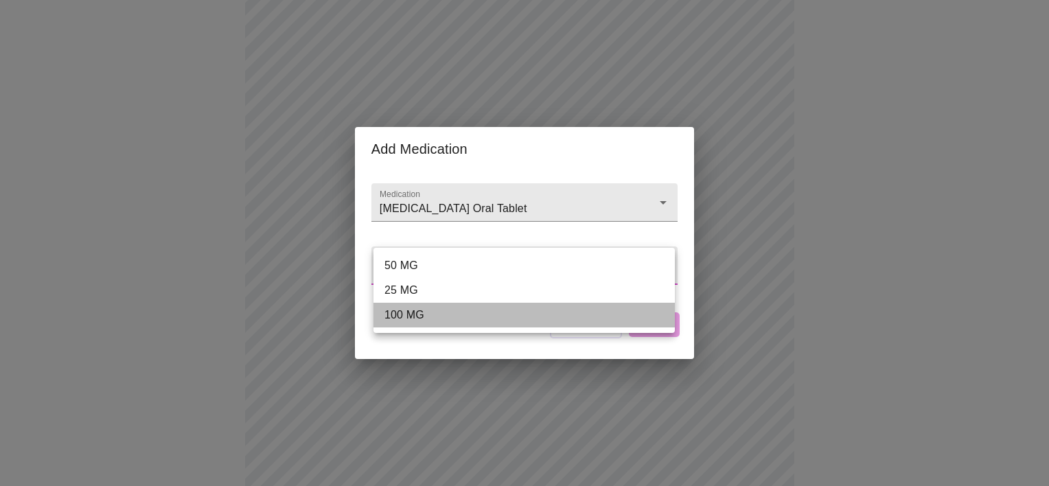
click at [430, 316] on li "100 MG" at bounding box center [523, 315] width 301 height 25
type input "100 MG"
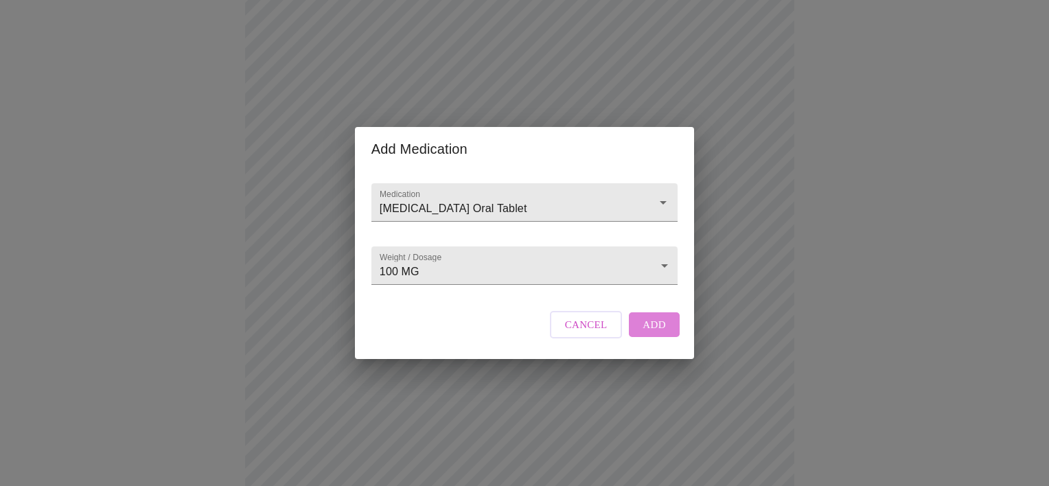
click at [667, 333] on button "Add" at bounding box center [654, 324] width 51 height 25
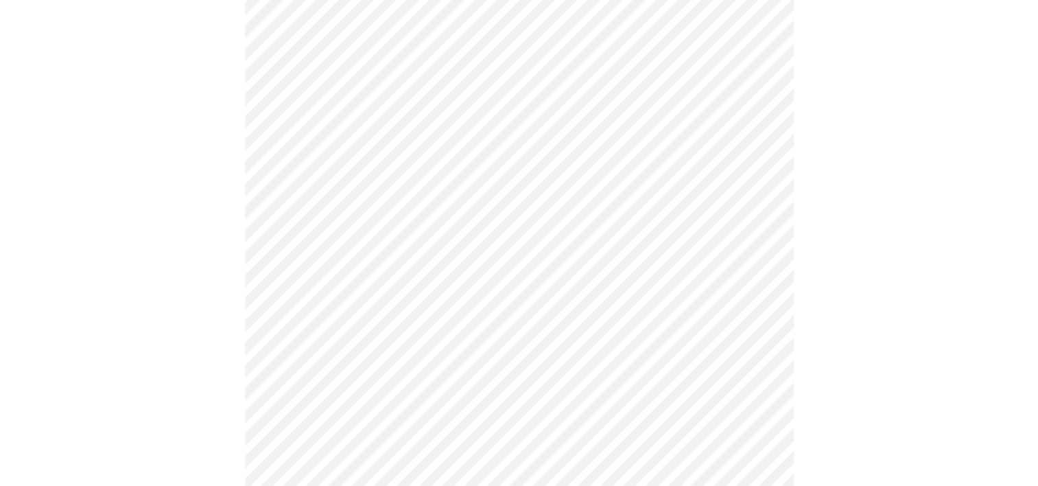
click at [804, 171] on div at bounding box center [518, 427] width 1027 height 1312
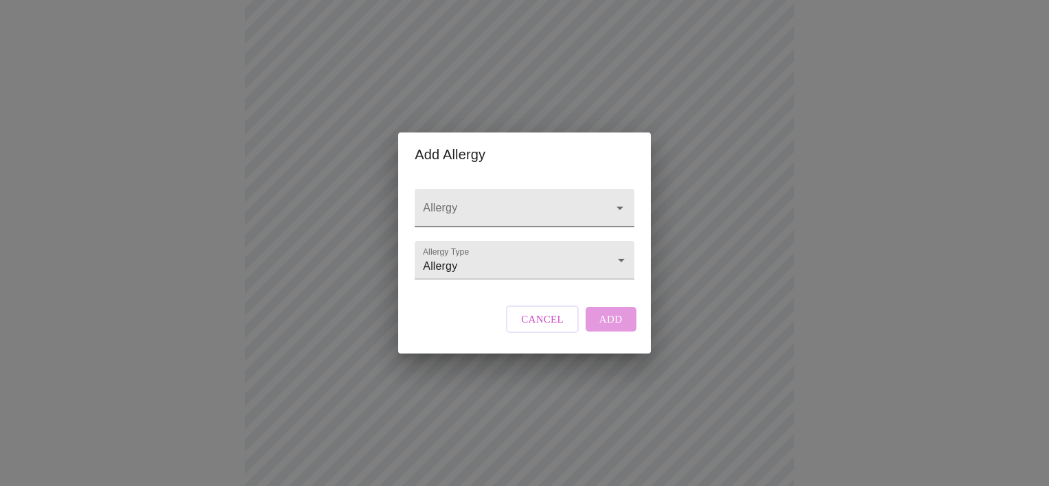
click at [504, 209] on input "Allergy" at bounding box center [504, 214] width 169 height 25
type input "[MEDICAL_DATA]"
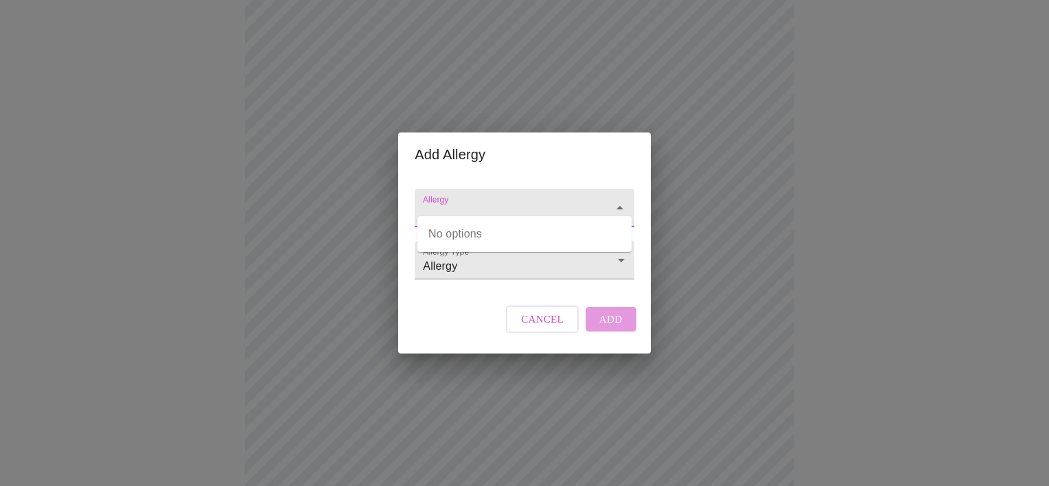
click at [471, 305] on div "Allergy Allergy Type Allergy Allergy Cancel Add" at bounding box center [524, 264] width 230 height 177
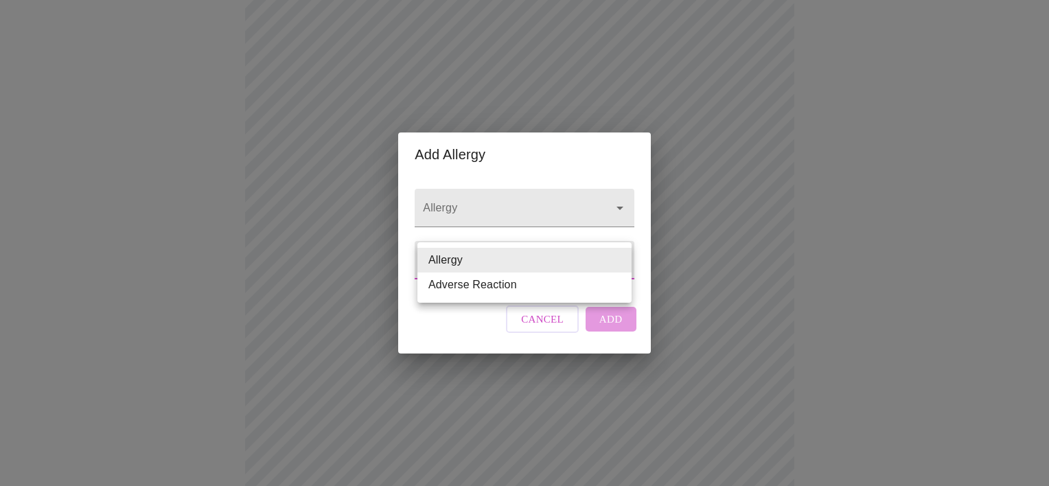
click at [489, 274] on body "MyMenopauseRx Appointments Messaging Labs Uploads Medications Community Refer a…" at bounding box center [524, 23] width 1038 height 1408
click at [491, 286] on li "Adverse Reaction" at bounding box center [524, 284] width 214 height 25
type input "Adverse Reaction"
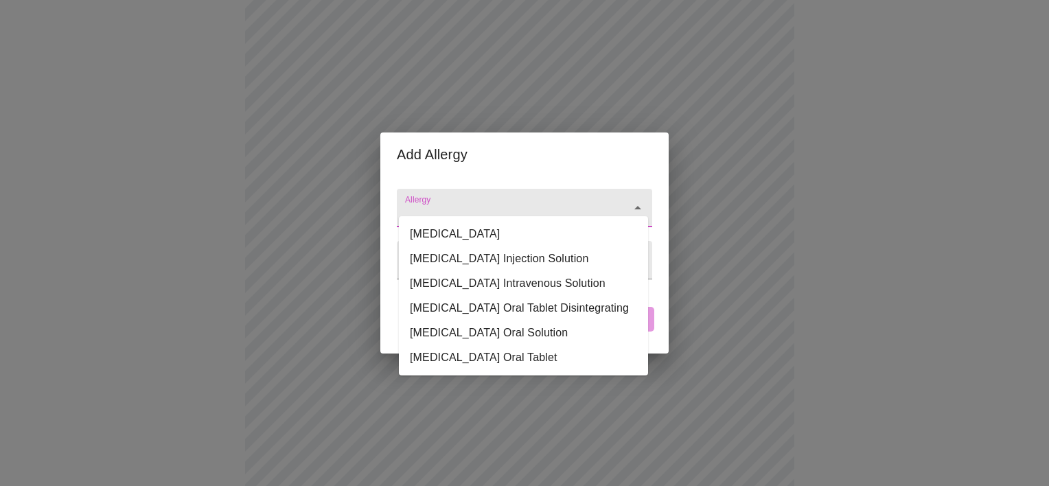
click at [500, 205] on input "Allergy" at bounding box center [504, 214] width 205 height 25
click at [472, 351] on li "[MEDICAL_DATA] Oral Tablet" at bounding box center [523, 357] width 249 height 25
type input "[MEDICAL_DATA] Oral Tablet"
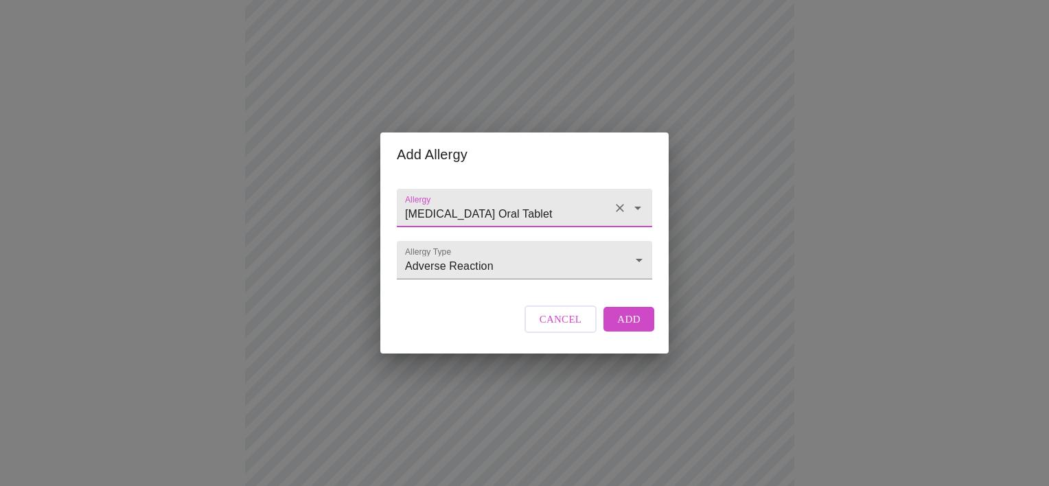
click at [632, 328] on span "Add" at bounding box center [628, 319] width 23 height 18
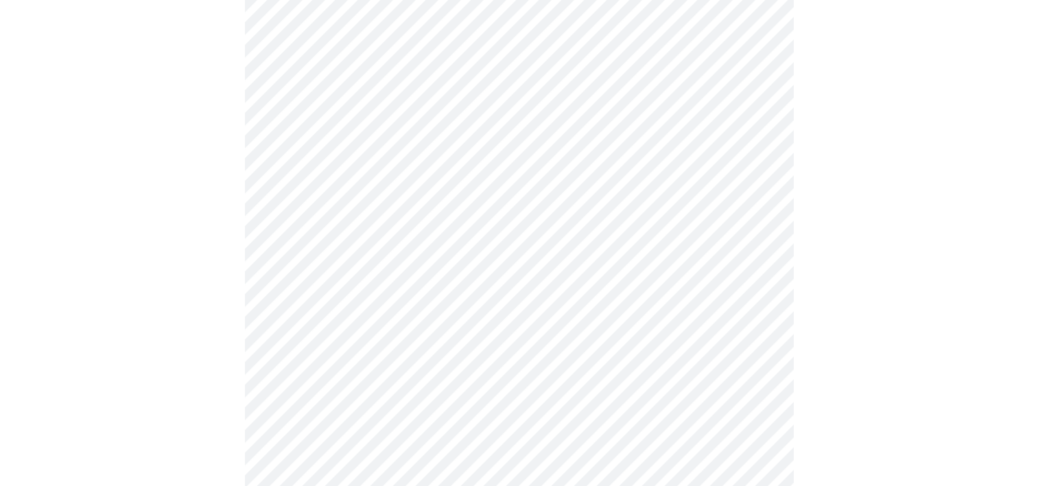
scroll to position [848, 0]
